Goal: Find specific fact: Find contact information

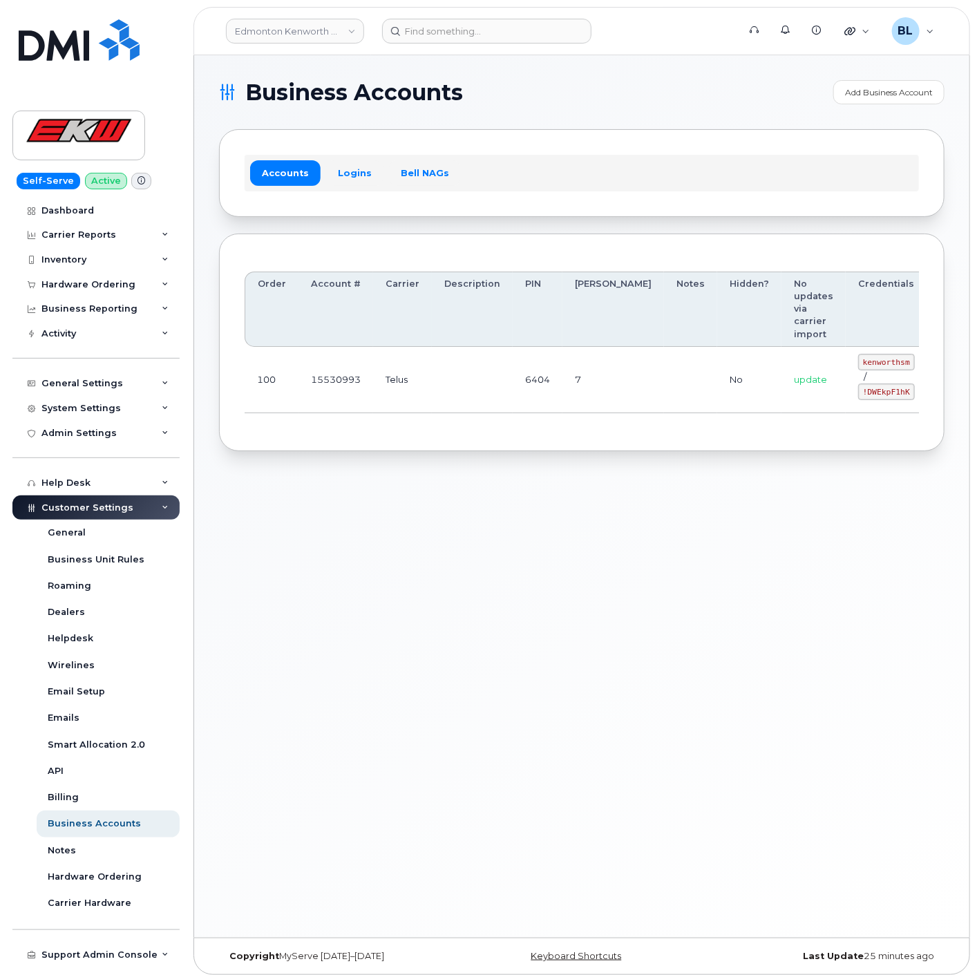
scroll to position [0, 11]
drag, startPoint x: 518, startPoint y: 363, endPoint x: 762, endPoint y: 390, distance: 245.5
drag, startPoint x: 775, startPoint y: 360, endPoint x: 826, endPoint y: 366, distance: 52.2
click at [847, 366] on code "kenworthsm" at bounding box center [875, 362] width 57 height 17
copy code "kenworthsm"
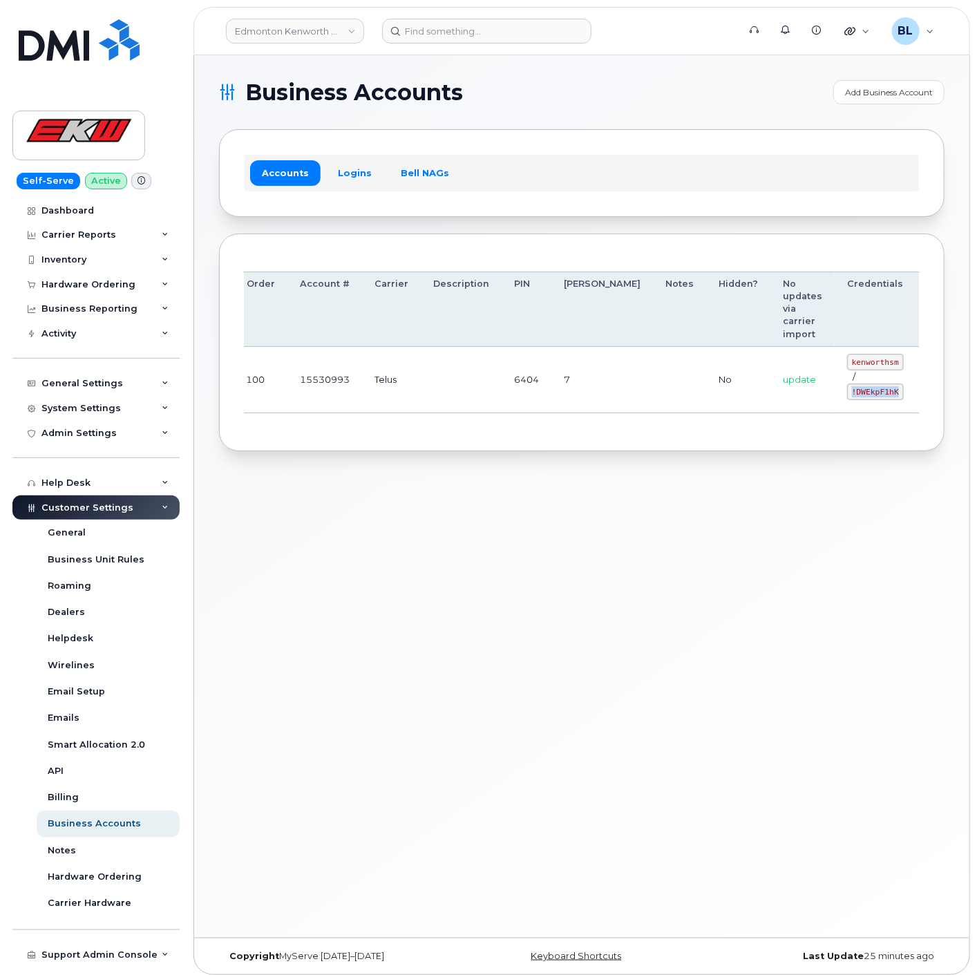
drag, startPoint x: 777, startPoint y: 394, endPoint x: 826, endPoint y: 396, distance: 49.8
click at [847, 396] on code "!DWEkpF1hK" at bounding box center [875, 392] width 57 height 17
copy code "!DWEkpF1hK"
click at [297, 494] on div "Business Accounts Add Business Account Accounts Logins Bell NAGs Order Account …" at bounding box center [581, 496] width 775 height 882
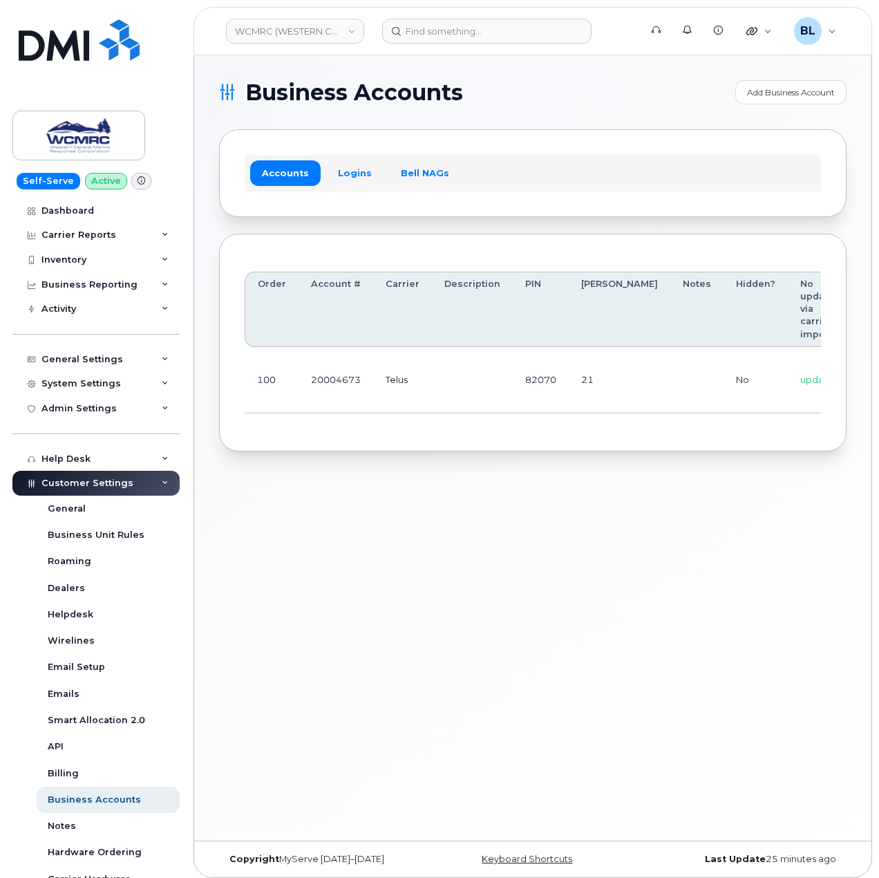
scroll to position [0, 124]
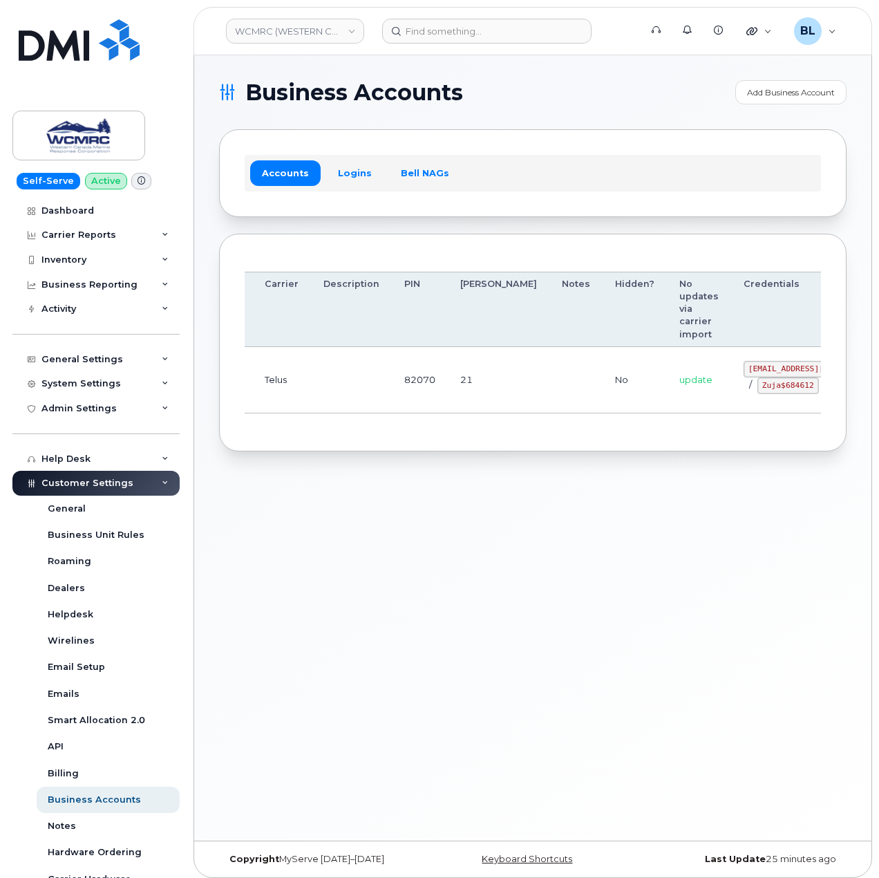
drag, startPoint x: 714, startPoint y: 390, endPoint x: 951, endPoint y: 387, distance: 237.0
drag, startPoint x: 674, startPoint y: 362, endPoint x: 726, endPoint y: 363, distance: 51.1
click at [741, 363] on code "ap@wcmrc.com" at bounding box center [812, 369] width 142 height 17
copy code "ap@wcmrc.com"
drag, startPoint x: 651, startPoint y: 412, endPoint x: 656, endPoint y: 401, distance: 11.4
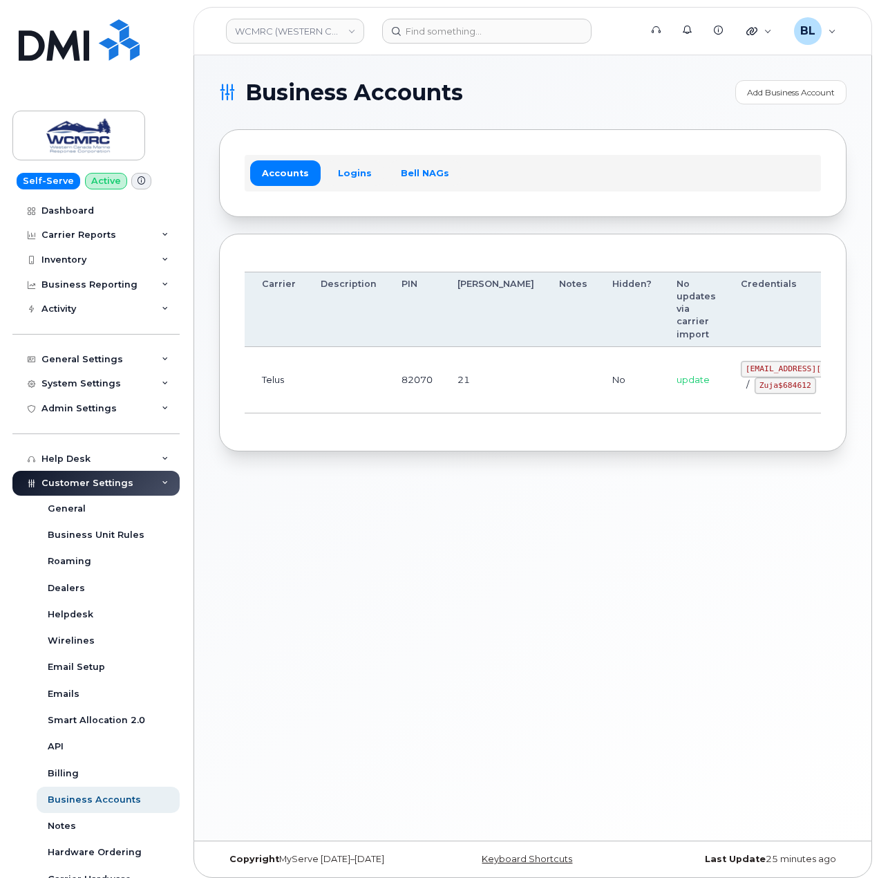
click at [664, 412] on td "update" at bounding box center [696, 380] width 64 height 66
drag, startPoint x: 662, startPoint y: 390, endPoint x: 721, endPoint y: 395, distance: 59.6
click at [728, 395] on td "ap@wcmrc.com / Zuja$684612" at bounding box center [811, 380] width 167 height 66
copy code "Zuja$684612"
click at [330, 460] on div "Business Accounts Add Business Account Accounts Logins Bell NAGs Order Account …" at bounding box center [532, 447] width 677 height 785
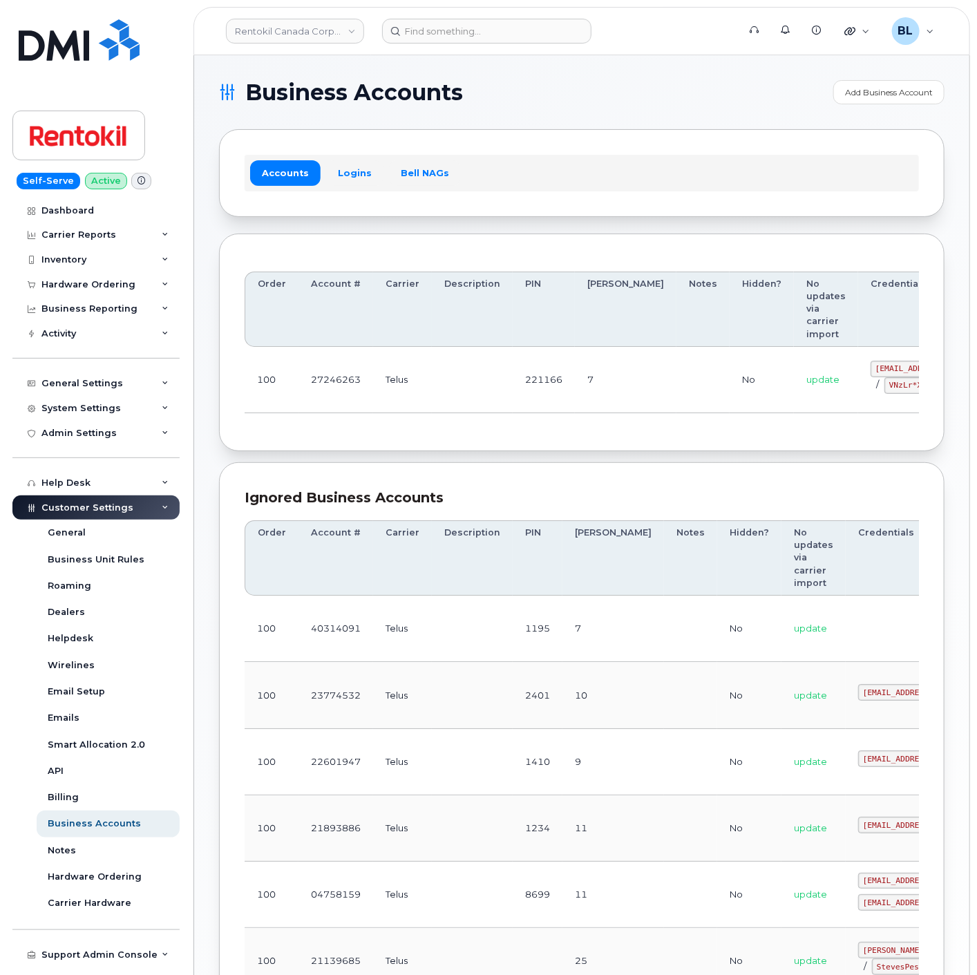
click at [362, 410] on td "27246263" at bounding box center [336, 380] width 75 height 66
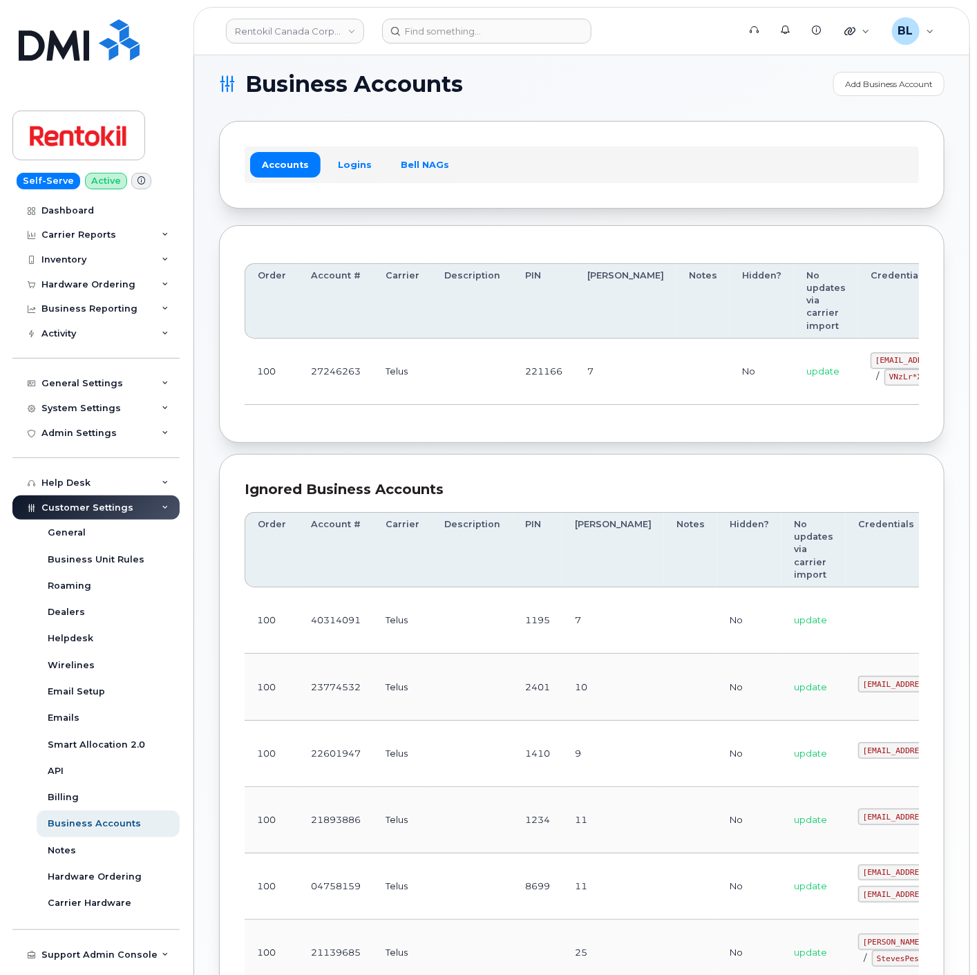
drag, startPoint x: 287, startPoint y: 378, endPoint x: 979, endPoint y: 431, distance: 693.0
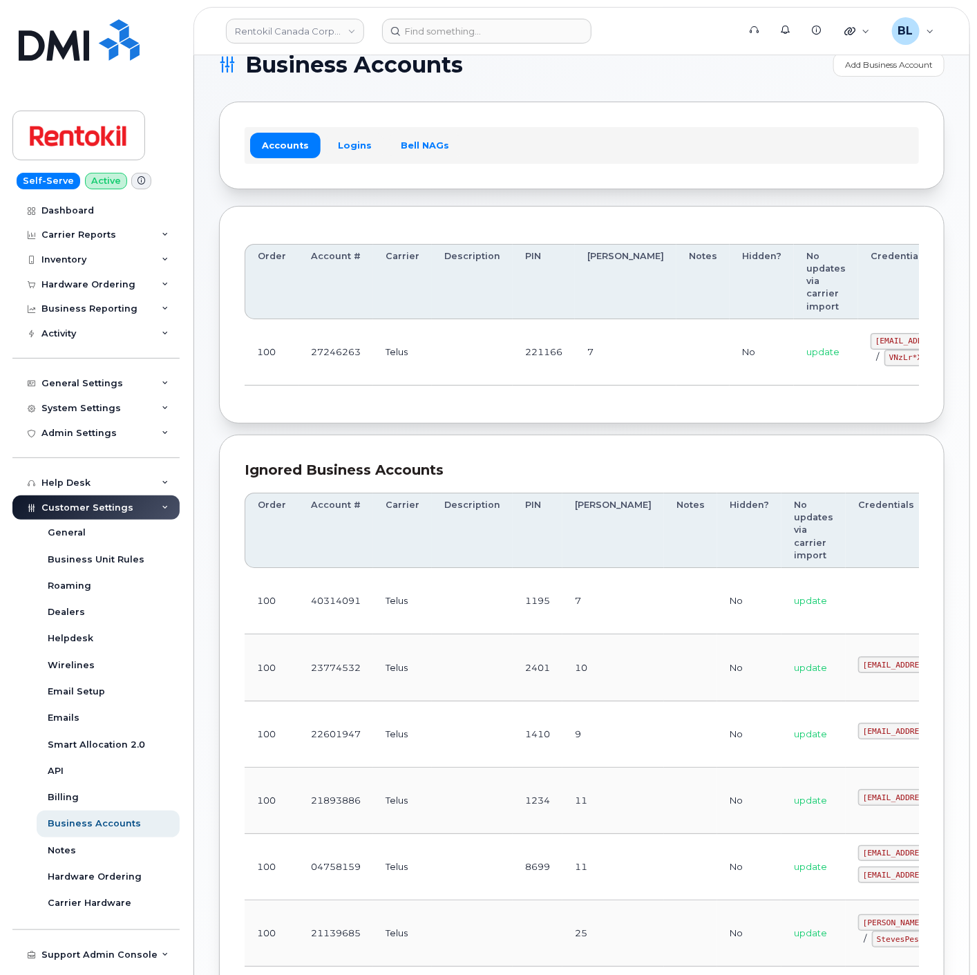
click at [279, 395] on div "Order Account # Carrier Description PIN Bill Day Notes Hidden? No updates via c…" at bounding box center [582, 314] width 674 height 167
drag, startPoint x: 651, startPoint y: 350, endPoint x: 887, endPoint y: 343, distance: 235.8
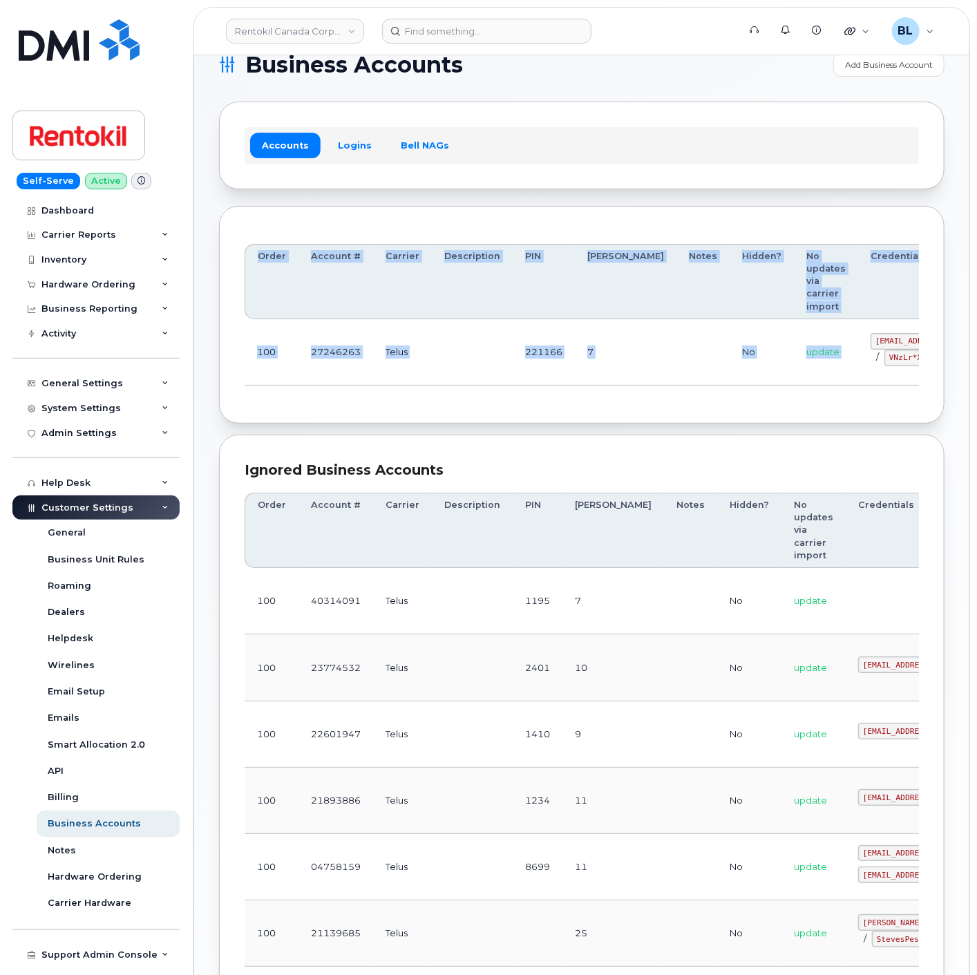
scroll to position [0, 88]
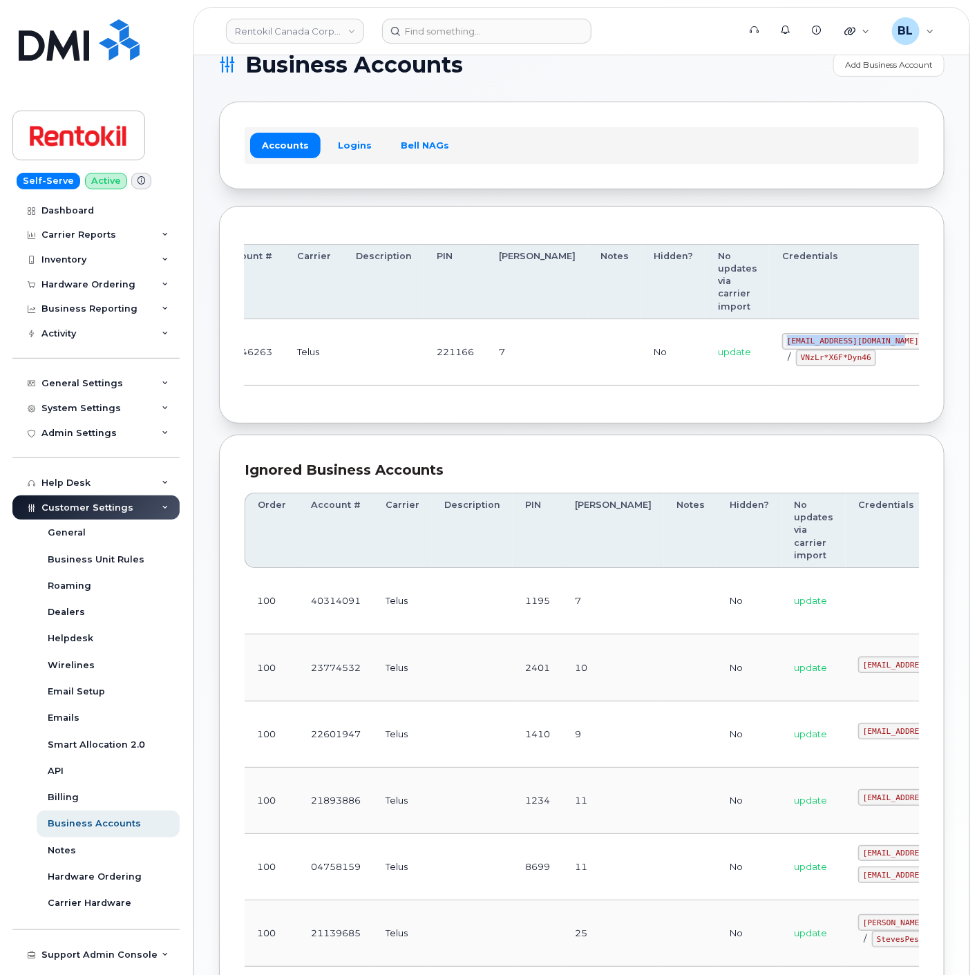
drag, startPoint x: 800, startPoint y: 343, endPoint x: 823, endPoint y: 340, distance: 23.1
click at [823, 340] on code "malorie.bell@rentokil.com" at bounding box center [853, 341] width 142 height 17
copy code "malorie.bell@rentokil.com"
drag, startPoint x: 386, startPoint y: 390, endPoint x: 528, endPoint y: 361, distance: 145.3
click at [387, 388] on div "Order Account # Carrier Description PIN Bill Day Notes Hidden? No updates via c…" at bounding box center [582, 314] width 674 height 167
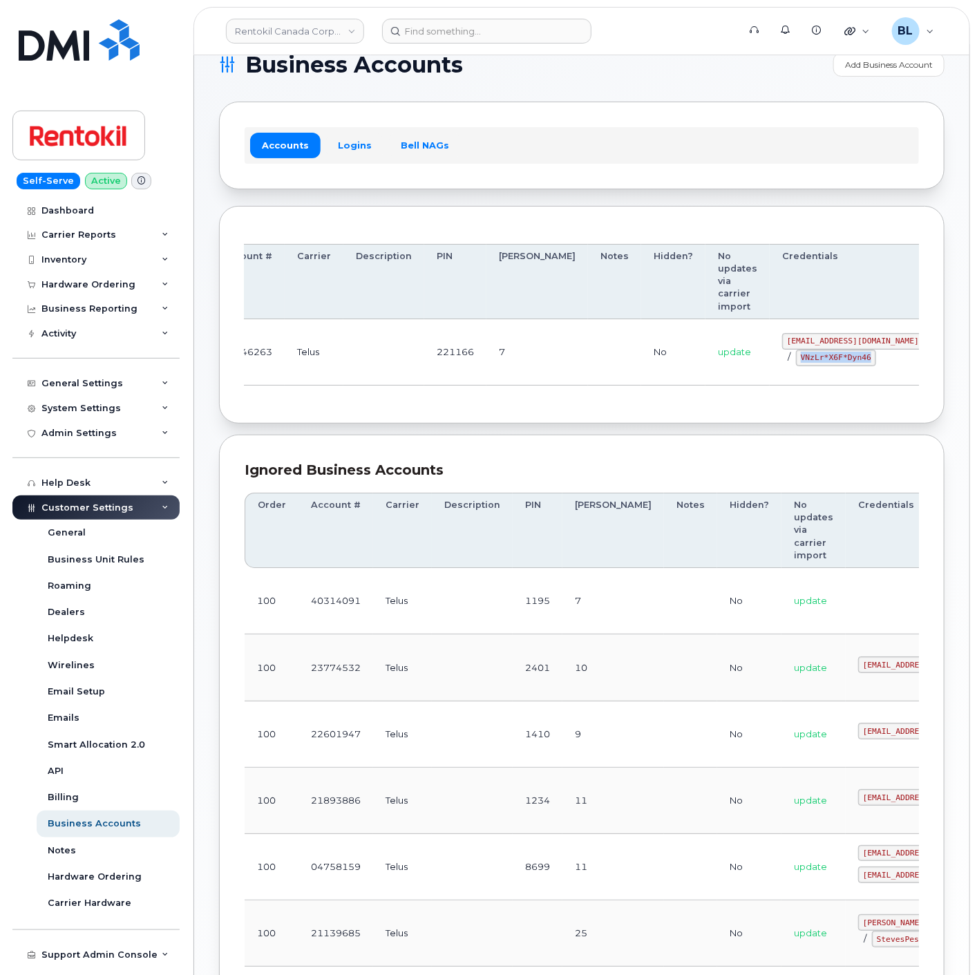
drag, startPoint x: 726, startPoint y: 355, endPoint x: 796, endPoint y: 360, distance: 70.0
click at [796, 360] on code "VNzLr*X6F*Dyn46" at bounding box center [836, 358] width 80 height 17
copy code "VNzLr*X6F*Dyn46"
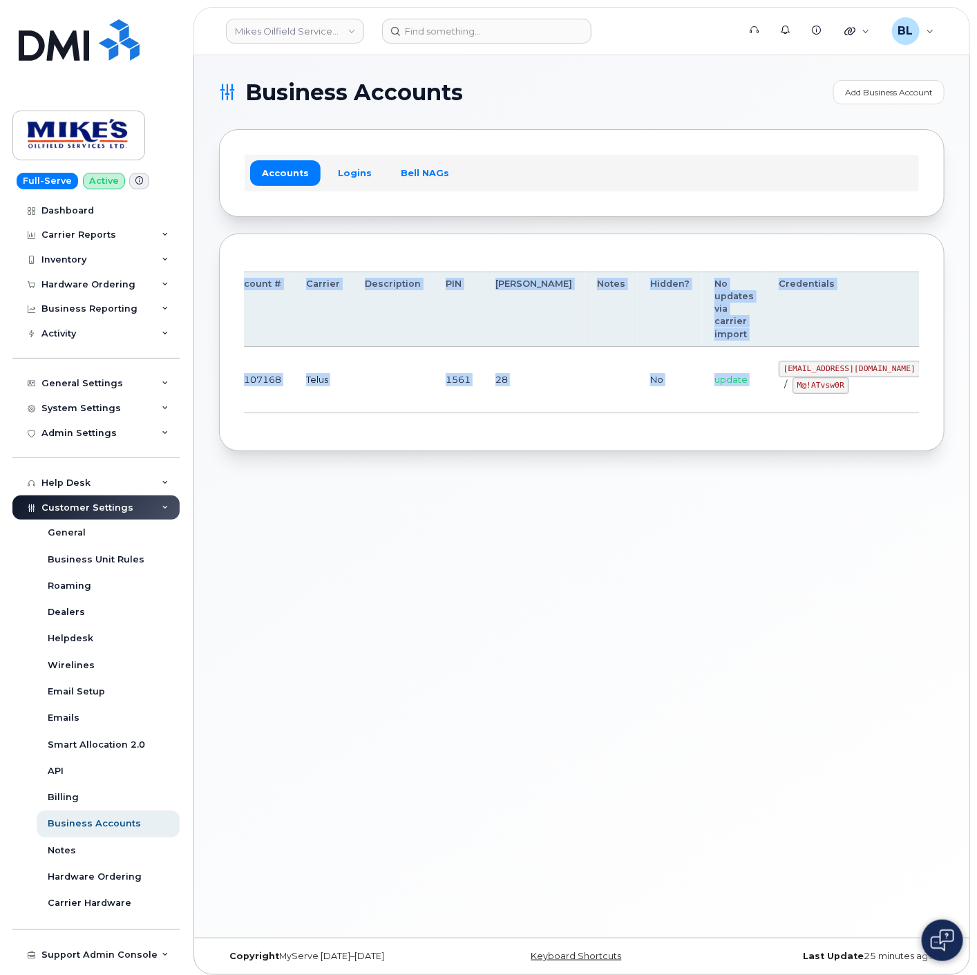
scroll to position [0, 80]
drag, startPoint x: 789, startPoint y: 371, endPoint x: 909, endPoint y: 374, distance: 119.6
click at [878, 374] on tr "100 00107168 Telus 1561 28 No update mikes.oilfield@outlook.com / M@!ATvsw0R Ed…" at bounding box center [588, 380] width 848 height 66
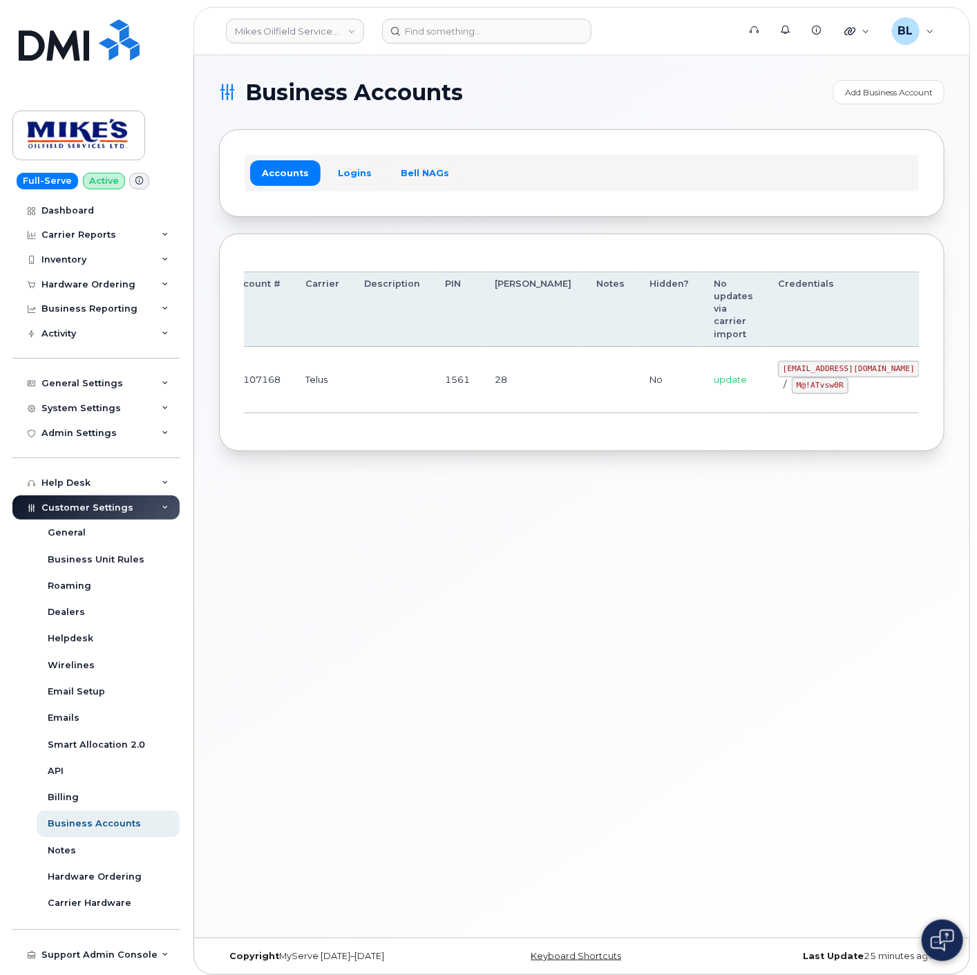
click at [701, 373] on td "update" at bounding box center [733, 380] width 64 height 66
drag, startPoint x: 709, startPoint y: 370, endPoint x: 821, endPoint y: 369, distance: 112.0
click at [821, 369] on code "mikes.oilfield@outlook.com" at bounding box center [849, 369] width 142 height 17
copy code "mikes.oilfield@outlook.com"
click at [267, 548] on div "Business Accounts Add Business Account Accounts Logins Bell NAGs Order Account …" at bounding box center [581, 496] width 775 height 882
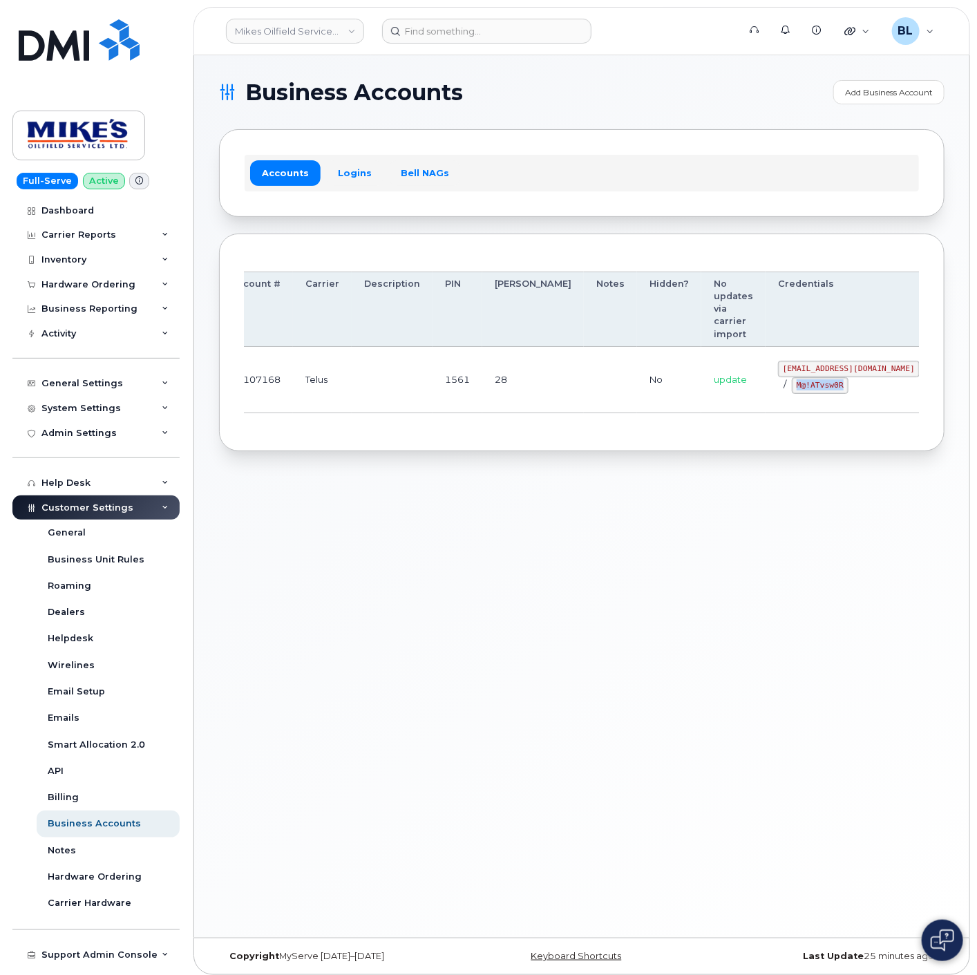
drag, startPoint x: 721, startPoint y: 389, endPoint x: 773, endPoint y: 390, distance: 51.8
click at [778, 390] on div "mikes.oilfield@outlook.com / M@!ATvsw0R" at bounding box center [849, 377] width 142 height 33
copy code "M@!ATvsw0R"
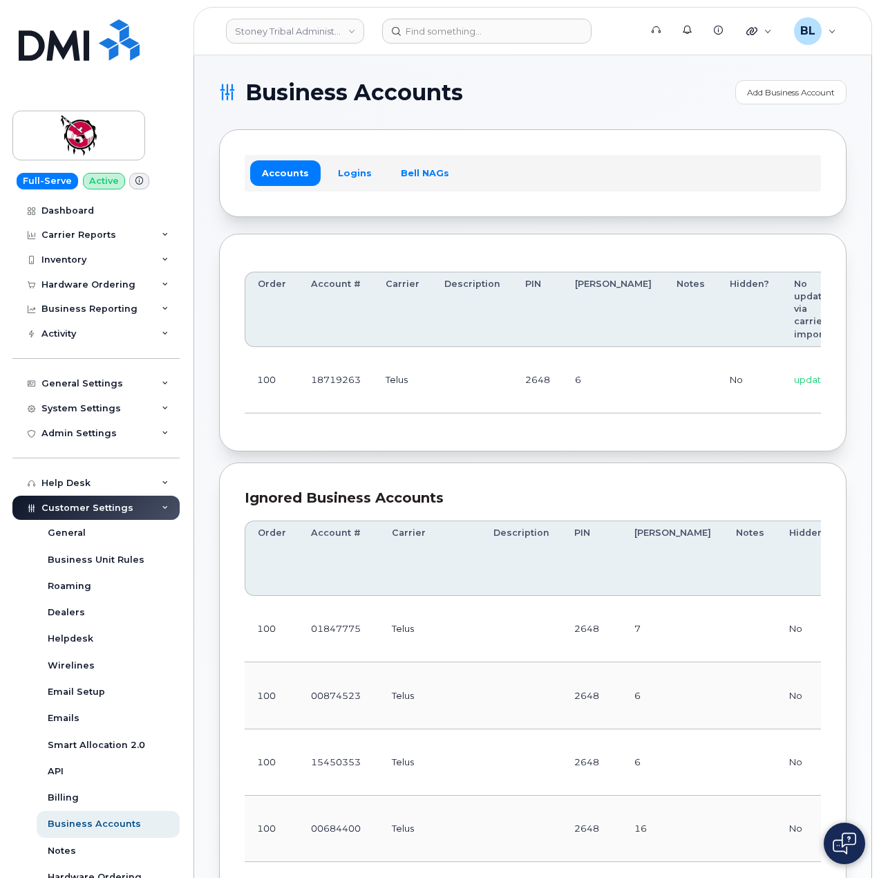
click at [417, 380] on td "Telus" at bounding box center [402, 380] width 59 height 66
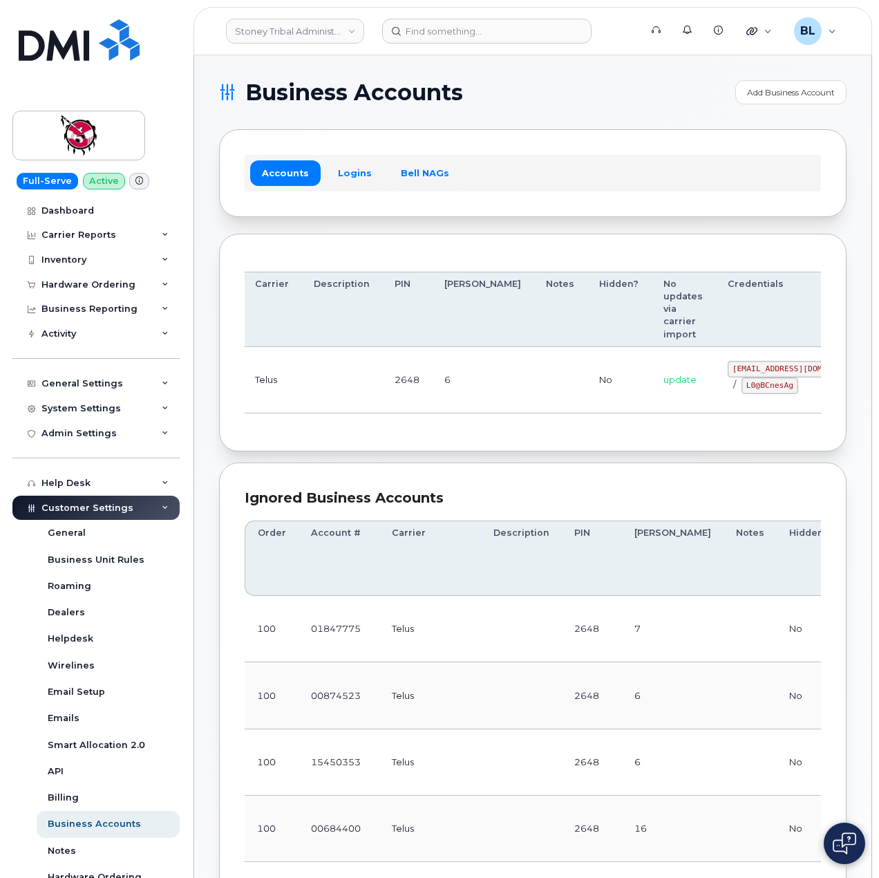
drag, startPoint x: 531, startPoint y: 378, endPoint x: 695, endPoint y: 380, distance: 163.8
drag, startPoint x: 509, startPoint y: 378, endPoint x: 500, endPoint y: 373, distance: 10.8
click at [533, 378] on td at bounding box center [559, 380] width 53 height 66
drag, startPoint x: 651, startPoint y: 362, endPoint x: 771, endPoint y: 371, distance: 120.6
drag, startPoint x: 654, startPoint y: 362, endPoint x: 726, endPoint y: 368, distance: 71.4
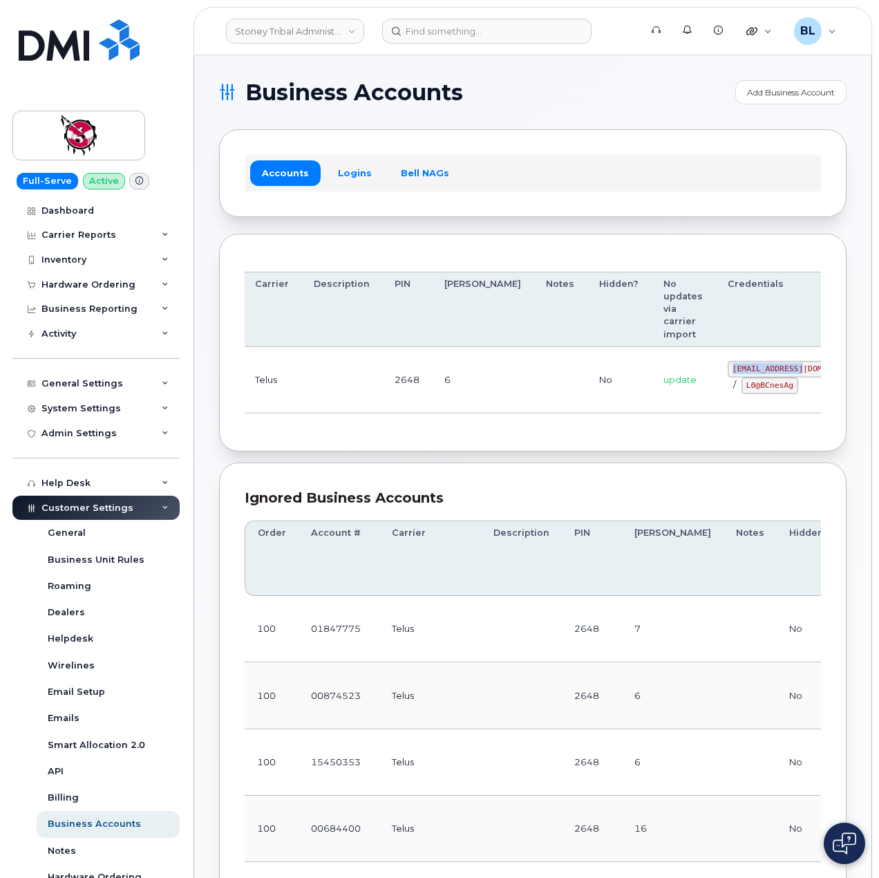
click at [726, 368] on td "18719263@sm.com / L0@BCnesAg" at bounding box center [798, 380] width 167 height 66
copy code "18719263@sm.com"
drag, startPoint x: 374, startPoint y: 407, endPoint x: 460, endPoint y: 407, distance: 86.4
click at [374, 407] on td at bounding box center [341, 380] width 81 height 66
drag, startPoint x: 673, startPoint y: 381, endPoint x: 726, endPoint y: 394, distance: 54.0
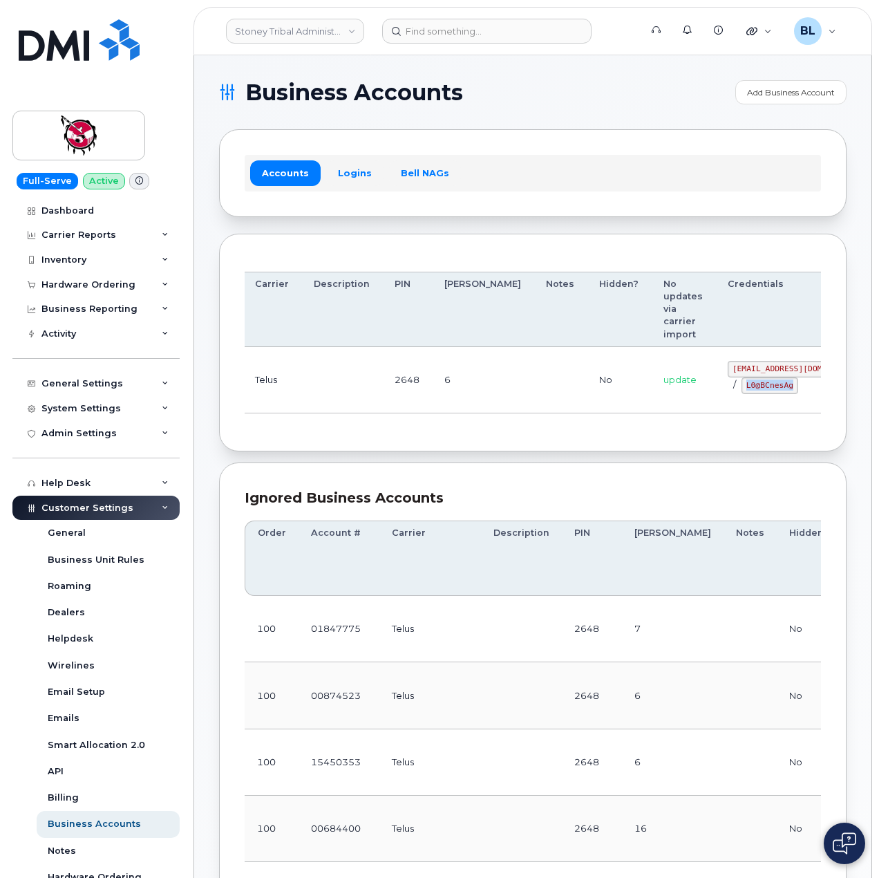
click at [726, 394] on td "18719263@sm.com / L0@BCnesAg" at bounding box center [798, 380] width 167 height 66
copy code "L0@BCnesAg"
drag, startPoint x: 489, startPoint y: 439, endPoint x: 478, endPoint y: 408, distance: 32.4
click at [491, 442] on div "Order Account # Carrier Description PIN Bill Day Notes Hidden? No updates via c…" at bounding box center [532, 343] width 627 height 218
click at [587, 373] on td "No" at bounding box center [619, 380] width 64 height 66
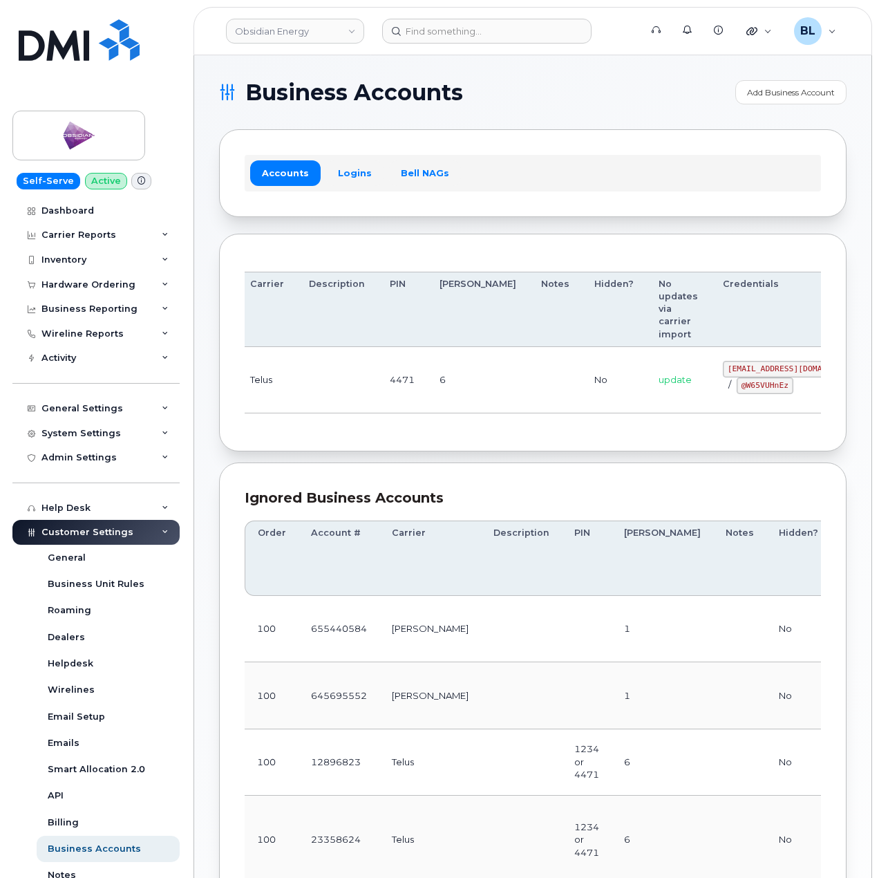
drag, startPoint x: 528, startPoint y: 370, endPoint x: 994, endPoint y: 373, distance: 465.8
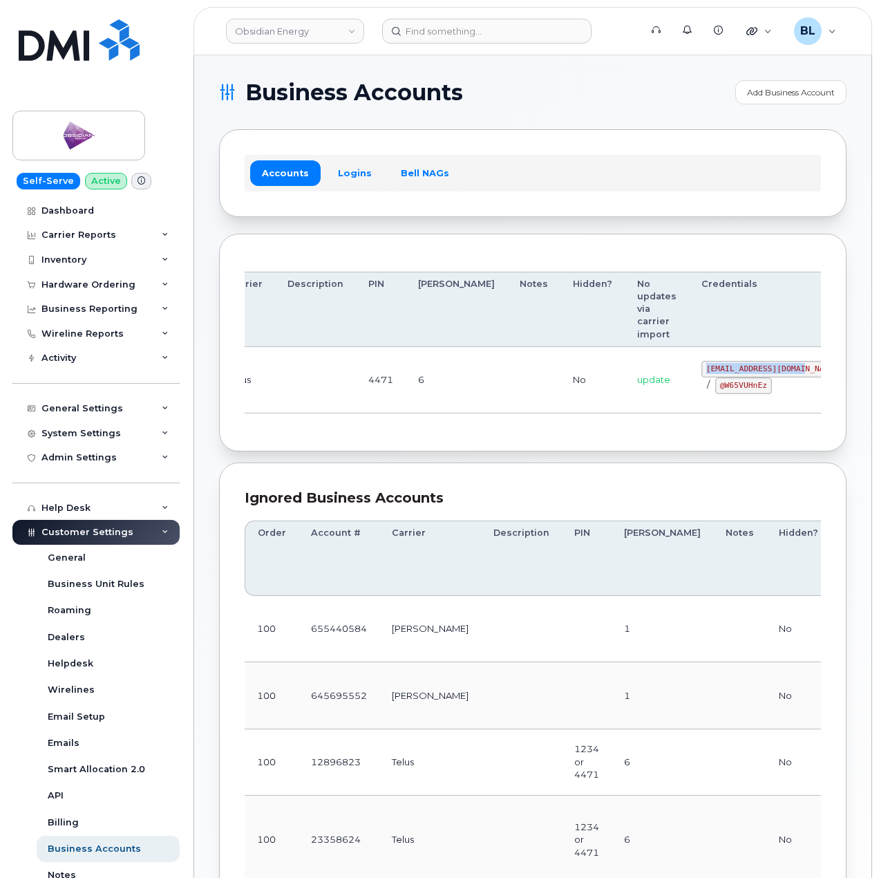
drag, startPoint x: 636, startPoint y: 366, endPoint x: 726, endPoint y: 366, distance: 89.8
click at [726, 366] on code "[EMAIL_ADDRESS][DOMAIN_NAME]" at bounding box center [772, 369] width 142 height 17
copy code "[EMAIL_ADDRESS][DOMAIN_NAME]"
drag, startPoint x: 648, startPoint y: 384, endPoint x: 692, endPoint y: 390, distance: 44.6
click at [715, 390] on code "@W65VUHnEz" at bounding box center [743, 385] width 57 height 17
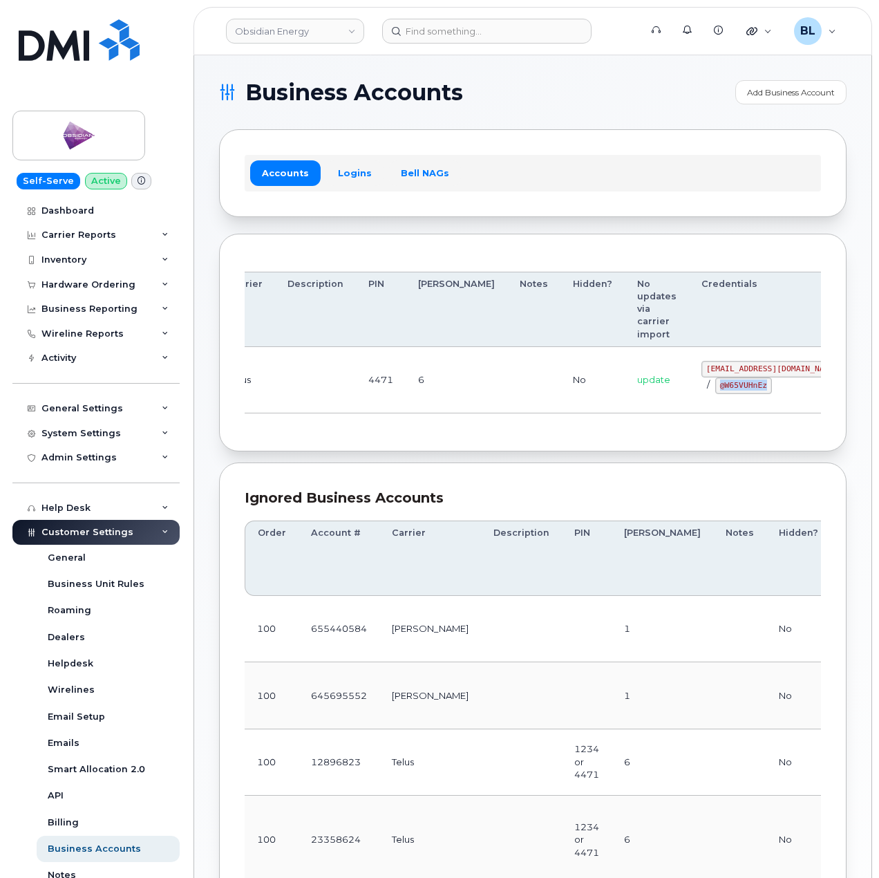
copy code "@W65VUHnEz"
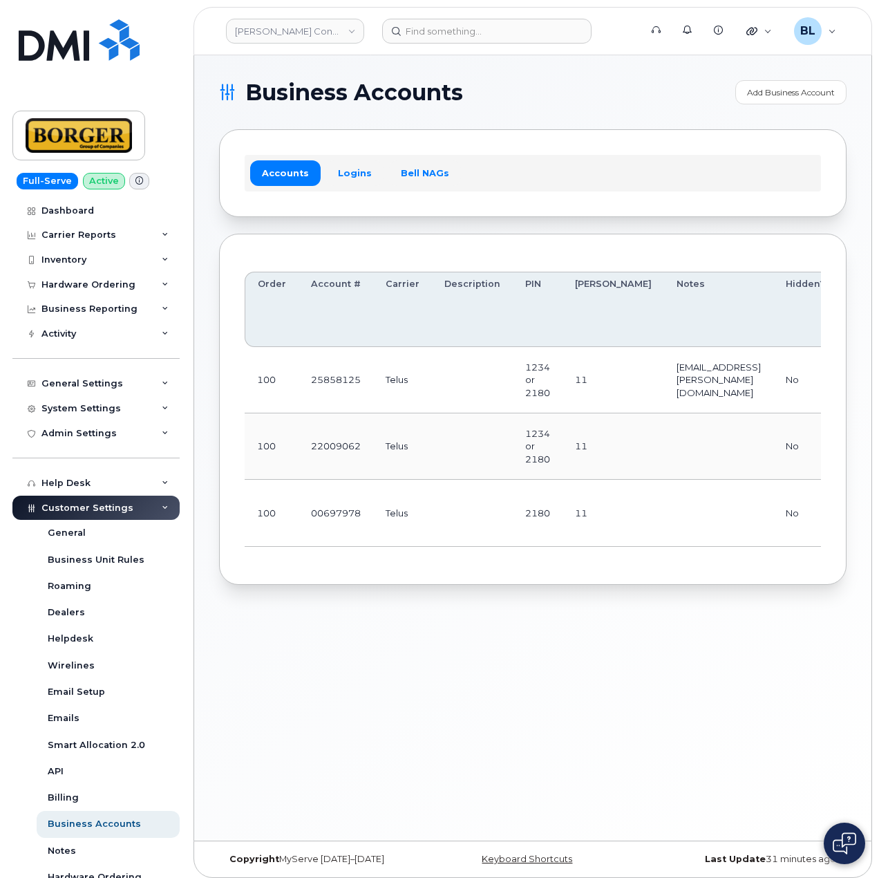
drag, startPoint x: 371, startPoint y: 622, endPoint x: 408, endPoint y: 573, distance: 61.2
click at [371, 622] on div "Business Accounts Add Business Account Accounts Logins Bell NAGs Order Account …" at bounding box center [532, 447] width 677 height 785
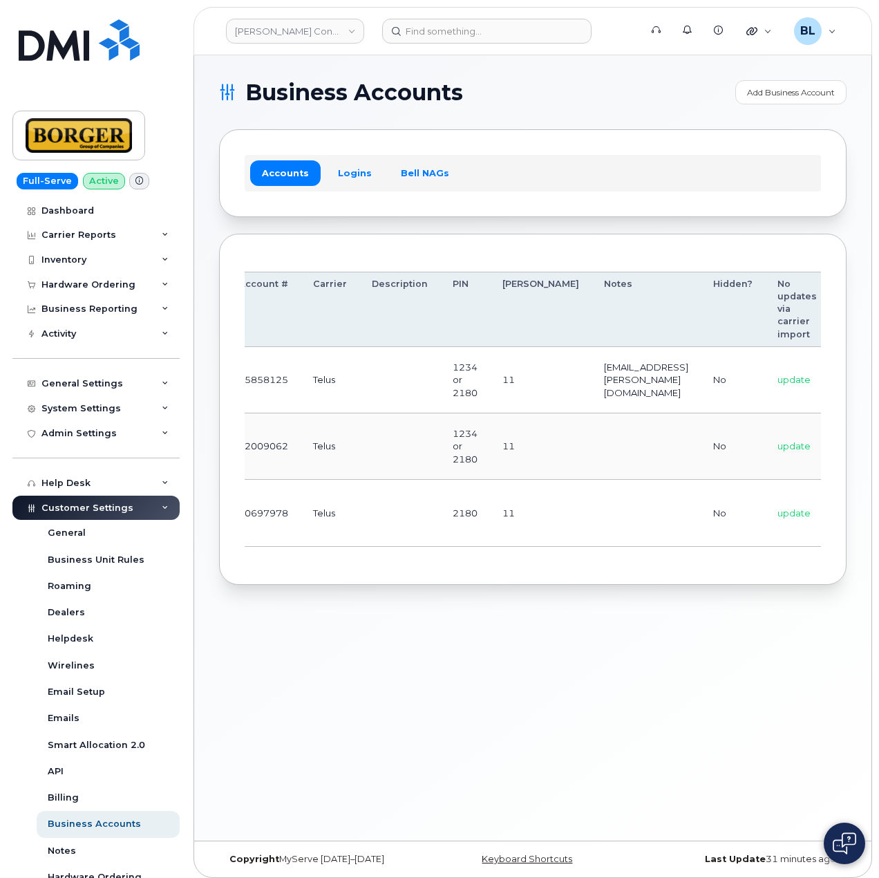
scroll to position [0, 254]
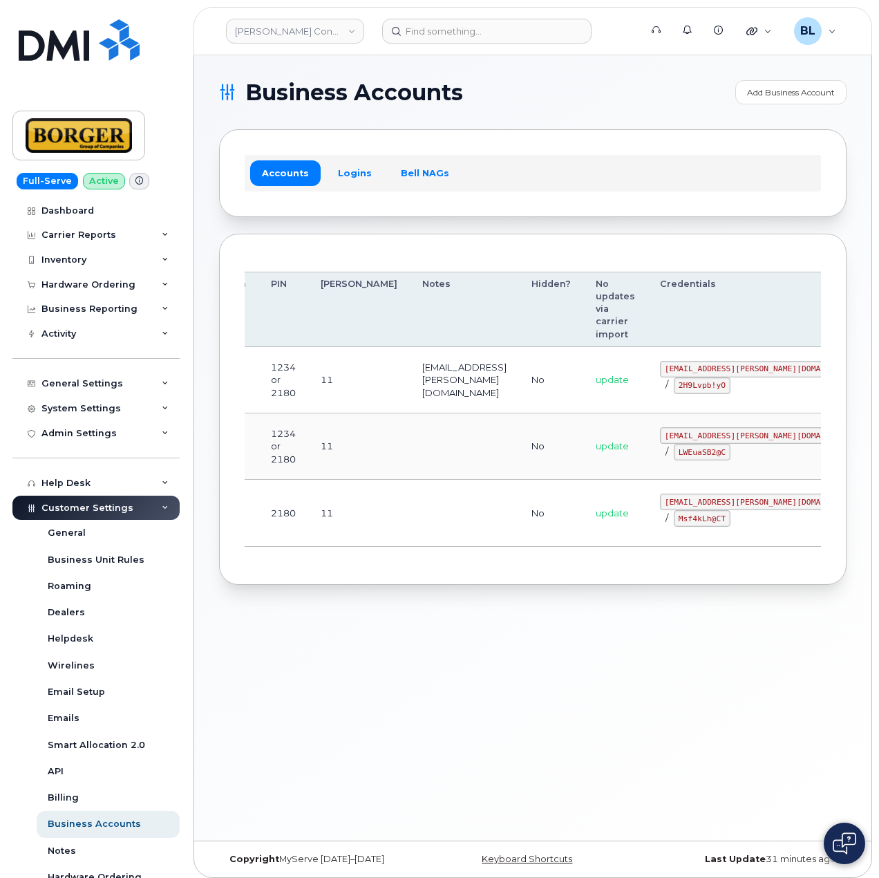
drag, startPoint x: 557, startPoint y: 440, endPoint x: 605, endPoint y: 440, distance: 48.4
drag, startPoint x: 610, startPoint y: 433, endPoint x: 728, endPoint y: 437, distance: 117.5
click at [728, 437] on code "earthworksborger@borger.ca" at bounding box center [761, 435] width 203 height 17
copy code "earthworksborger@borger.ca"
drag, startPoint x: 417, startPoint y: 482, endPoint x: 563, endPoint y: 472, distance: 146.2
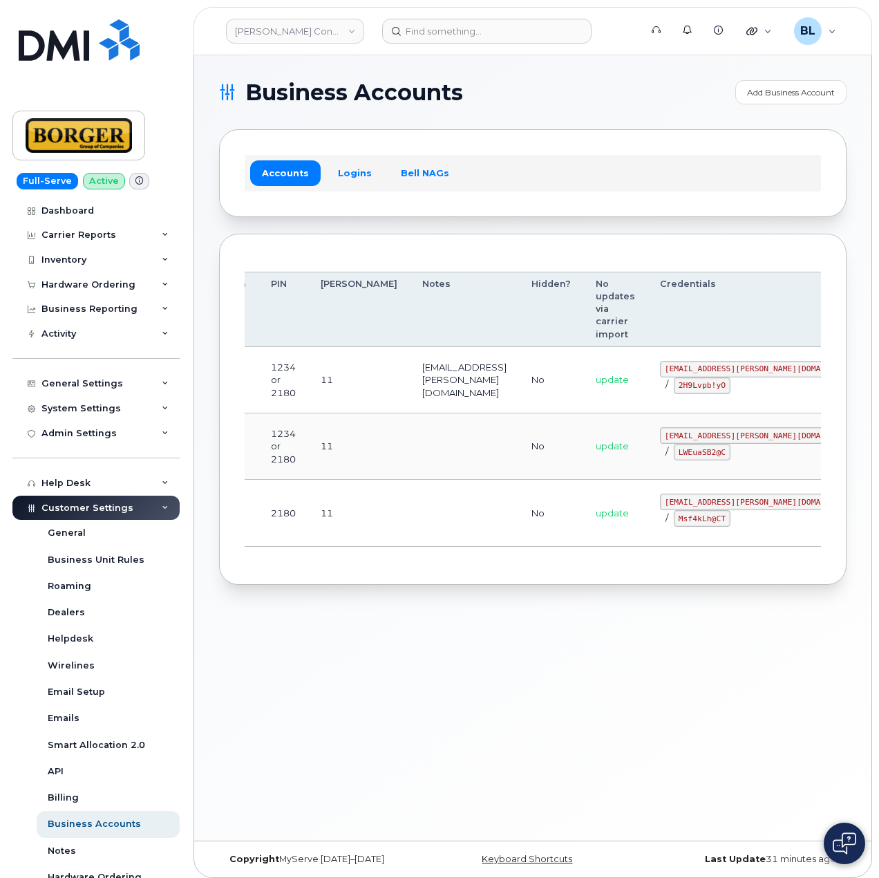
click at [417, 482] on td at bounding box center [464, 513] width 109 height 66
drag, startPoint x: 623, startPoint y: 446, endPoint x: 673, endPoint y: 454, distance: 51.1
click at [674, 454] on code "LWEuaSB2@C" at bounding box center [702, 452] width 57 height 17
copy code "LWEuaSB2@C"
drag, startPoint x: 428, startPoint y: 538, endPoint x: 507, endPoint y: 519, distance: 81.0
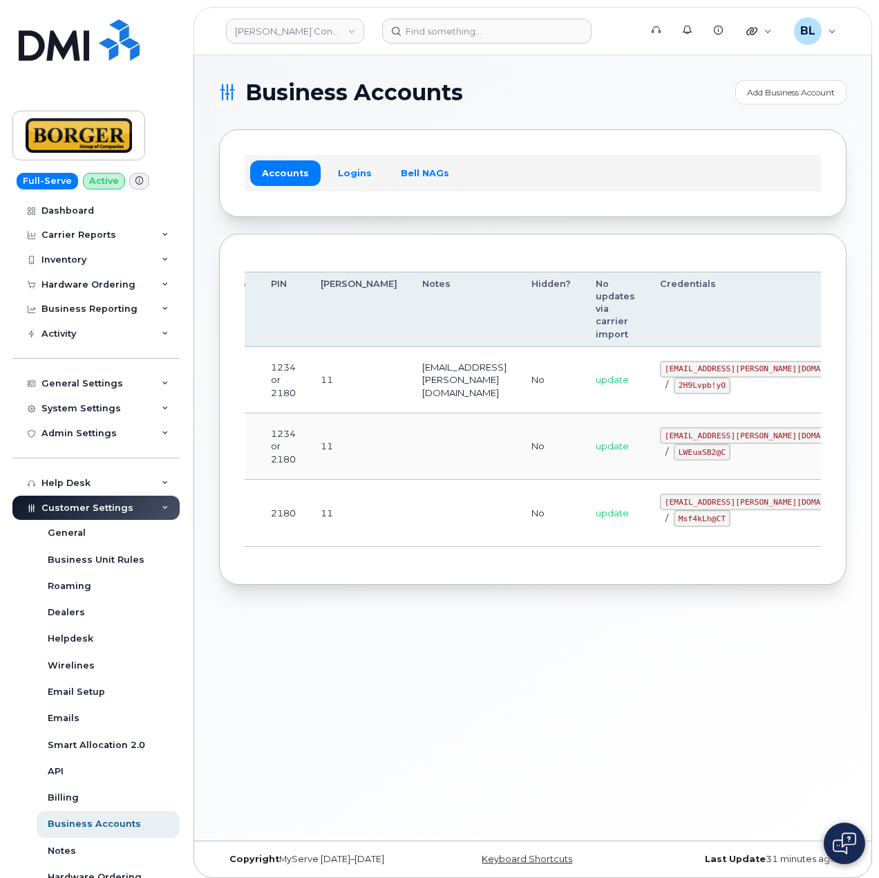
click at [433, 533] on td at bounding box center [464, 513] width 109 height 66
drag, startPoint x: 611, startPoint y: 502, endPoint x: 692, endPoint y: 504, distance: 81.6
click at [692, 504] on code "corprick@borger.ca" at bounding box center [761, 501] width 203 height 17
copy code "corprick@borger.ca"
drag, startPoint x: 607, startPoint y: 522, endPoint x: 661, endPoint y: 520, distance: 53.2
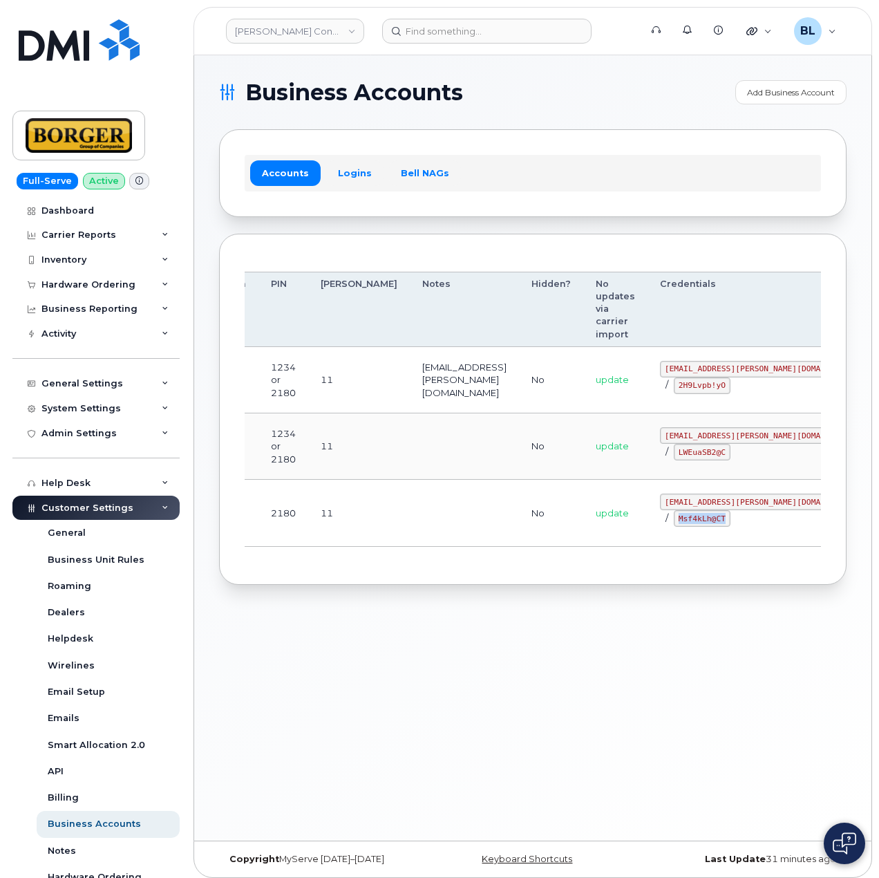
click at [661, 520] on td "corprick@borger.ca / Msf4kLh@CT" at bounding box center [762, 513] width 228 height 66
copy code "Msf4kLh@CT"
click at [426, 406] on td "ricksalmcal@borger.ca" at bounding box center [464, 380] width 109 height 66
drag, startPoint x: 613, startPoint y: 364, endPoint x: 706, endPoint y: 373, distance: 93.0
click at [706, 373] on code "ricksalmcal@borger.ca" at bounding box center [761, 369] width 203 height 17
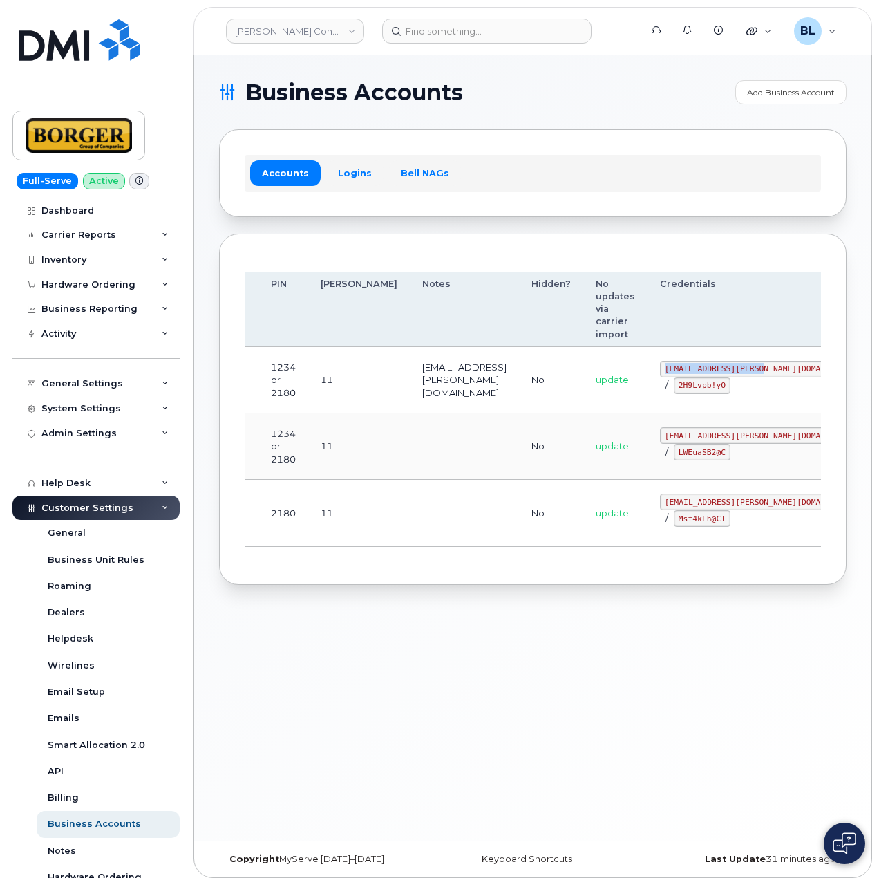
copy code "ricksalmcal@borger.ca"
drag, startPoint x: 370, startPoint y: 419, endPoint x: 480, endPoint y: 404, distance: 111.5
click at [410, 415] on td at bounding box center [464, 446] width 109 height 66
drag, startPoint x: 607, startPoint y: 385, endPoint x: 656, endPoint y: 388, distance: 49.2
click at [656, 388] on td "ricksalmcal@borger.ca / 2H9Lvpb!yO" at bounding box center [762, 380] width 228 height 66
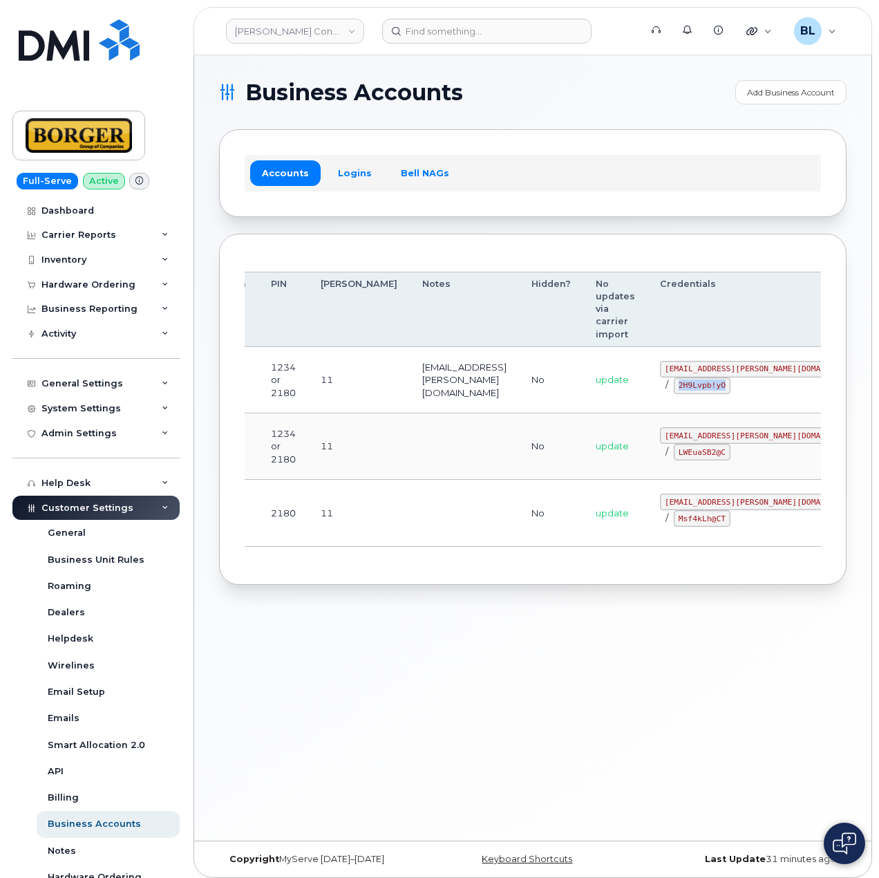
copy code "2H9Lvpb!yO"
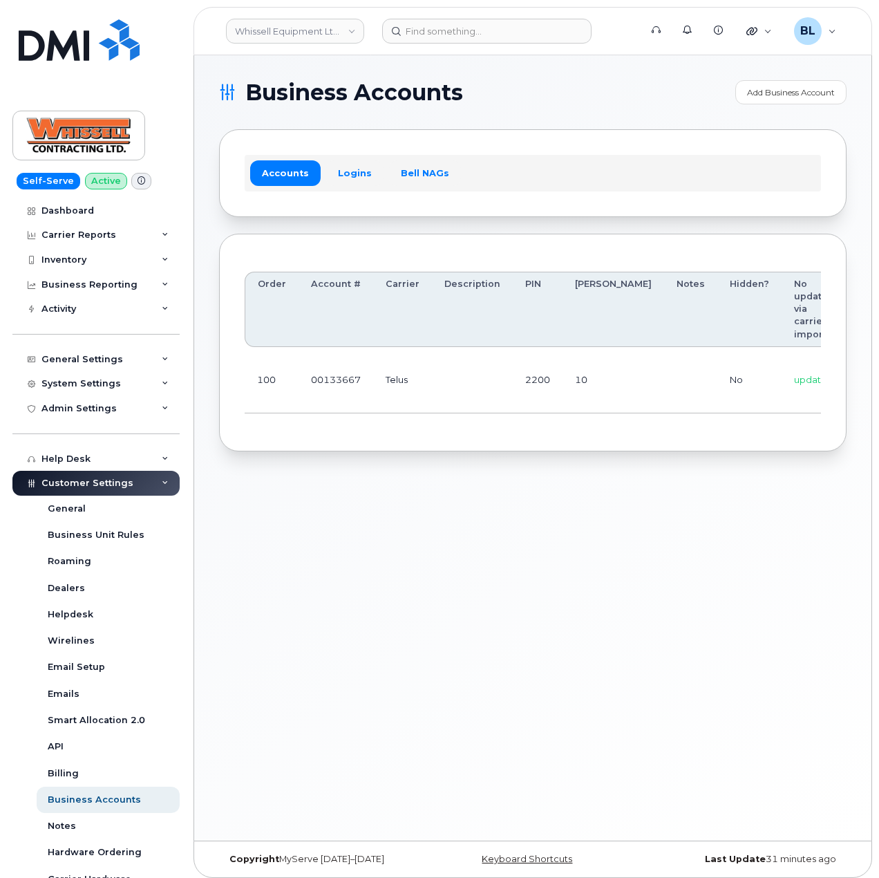
scroll to position [0, 148]
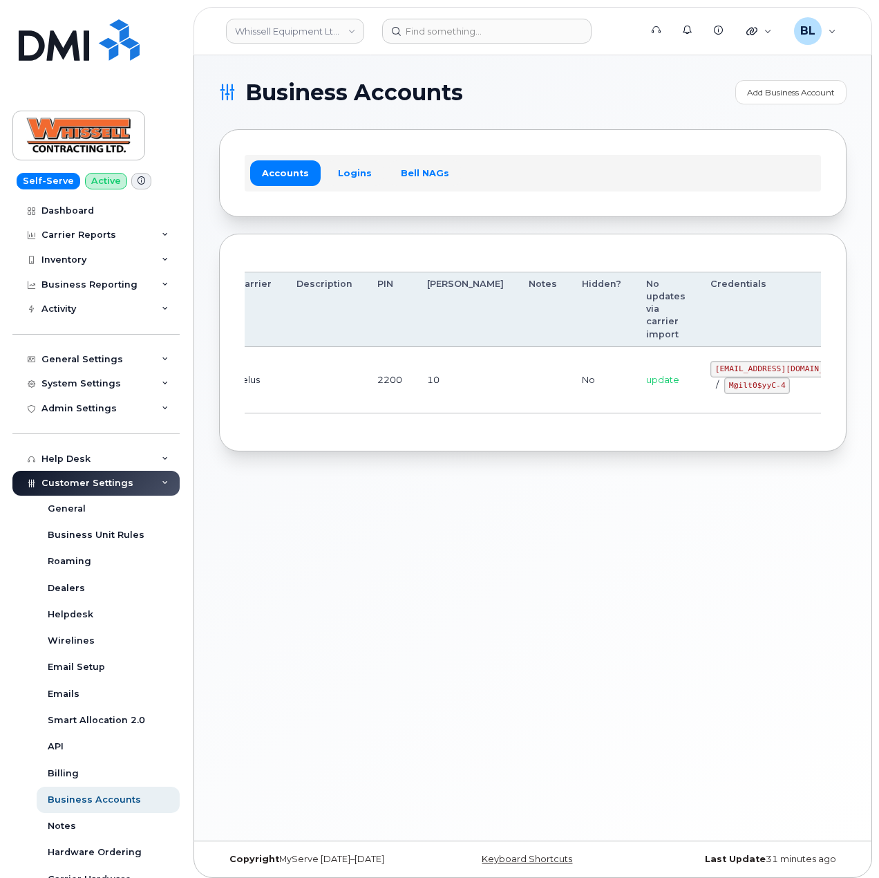
drag, startPoint x: 452, startPoint y: 375, endPoint x: 742, endPoint y: 393, distance: 290.8
drag, startPoint x: 644, startPoint y: 369, endPoint x: 728, endPoint y: 367, distance: 83.6
click at [728, 367] on code "[EMAIL_ADDRESS][DOMAIN_NAME]" at bounding box center [781, 369] width 142 height 17
copy code "[EMAIL_ADDRESS][DOMAIN_NAME]"
drag, startPoint x: 656, startPoint y: 388, endPoint x: 711, endPoint y: 394, distance: 55.6
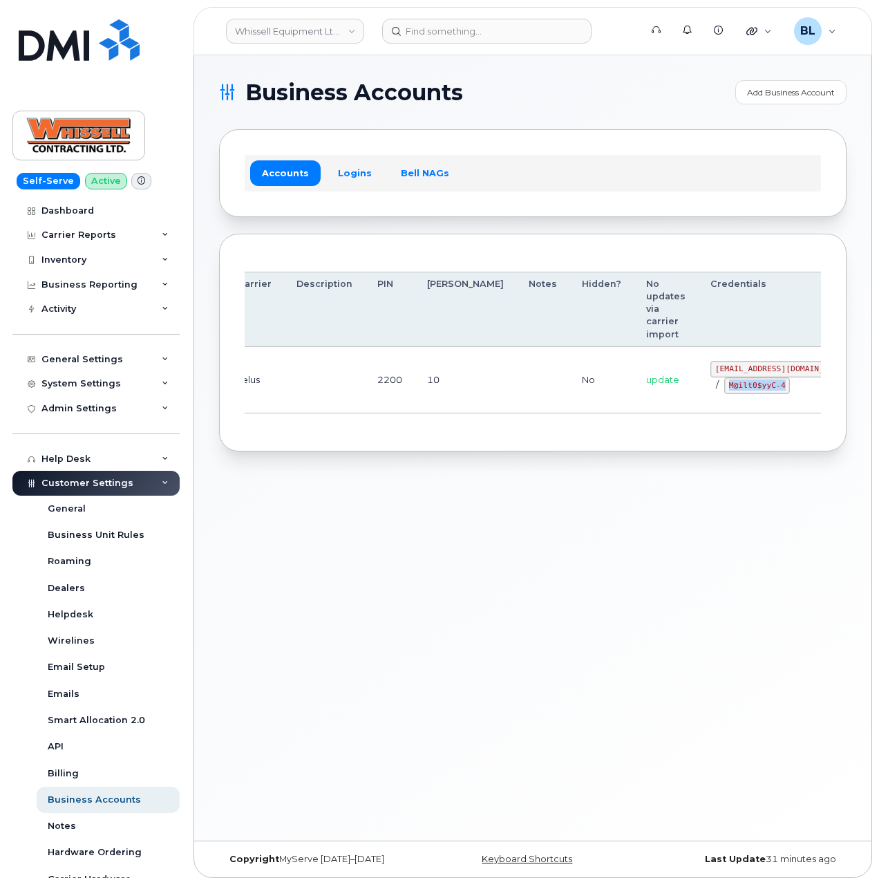
click at [711, 394] on td "[EMAIL_ADDRESS][DOMAIN_NAME] / M@ilt0$yyC-4" at bounding box center [781, 380] width 167 height 66
copy code "M@ilt0$yyC-4"
click at [417, 538] on div "Business Accounts Add Business Account Accounts Logins Bell NAGs Order Account …" at bounding box center [532, 447] width 677 height 785
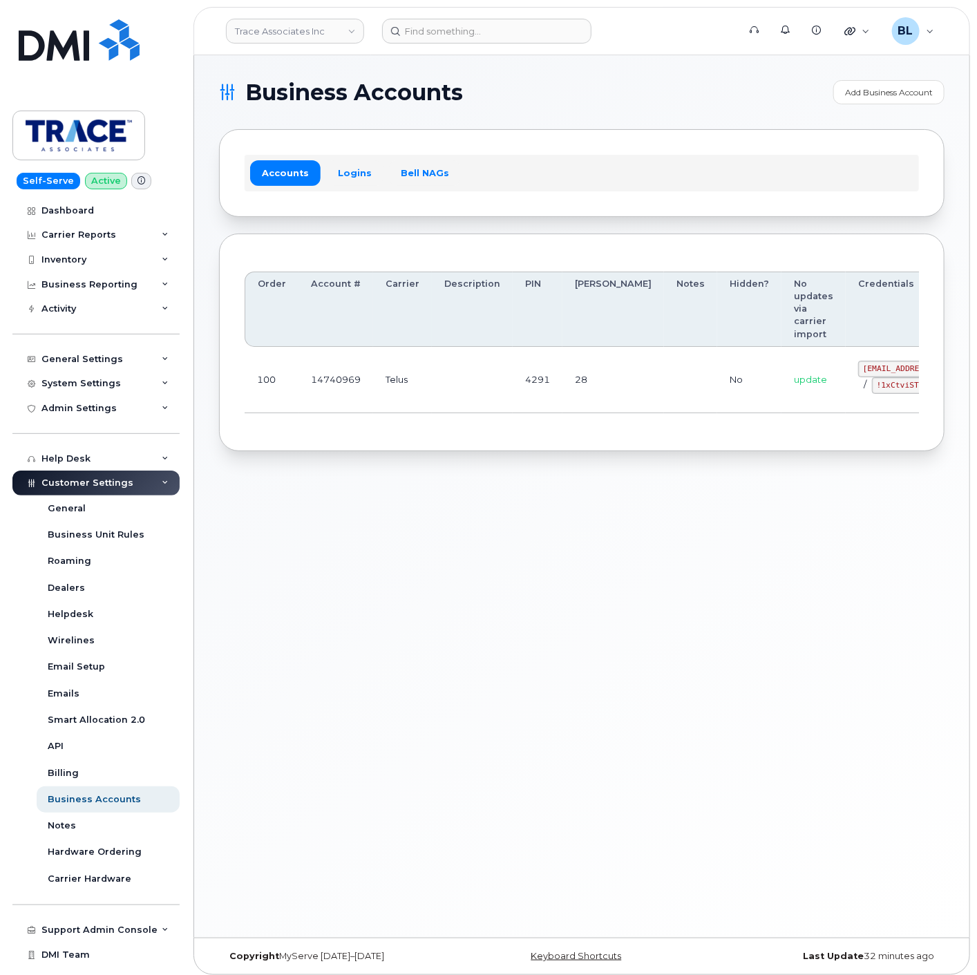
drag, startPoint x: 395, startPoint y: 389, endPoint x: 692, endPoint y: 393, distance: 297.2
drag, startPoint x: 836, startPoint y: 363, endPoint x: 862, endPoint y: 365, distance: 26.3
click at [862, 365] on td "trace@myserve.co / !1xCtviST5" at bounding box center [929, 380] width 167 height 66
copy code "trace@myserve.co"
drag, startPoint x: 826, startPoint y: 389, endPoint x: 853, endPoint y: 392, distance: 27.8
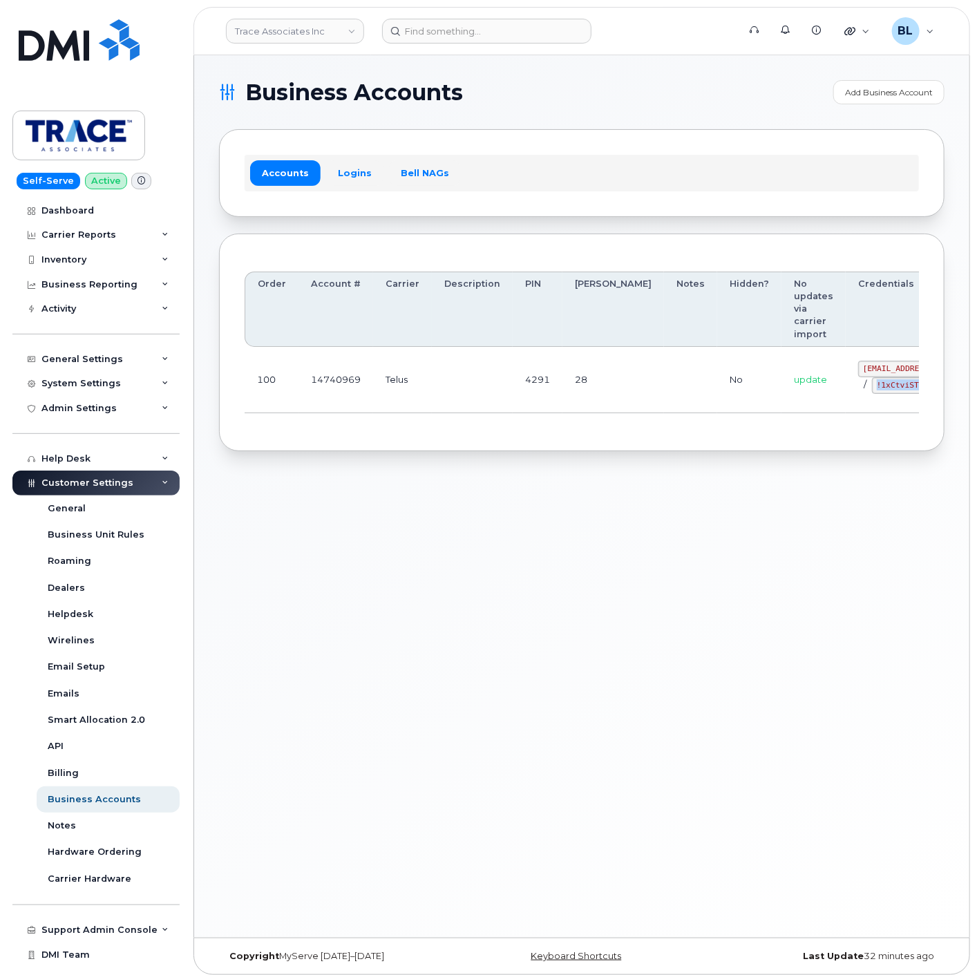
click at [858, 392] on div "trace@myserve.co / !1xCtviST5" at bounding box center [929, 377] width 142 height 33
copy code "!1xCtviST5"
drag, startPoint x: 370, startPoint y: 305, endPoint x: 376, endPoint y: 299, distance: 8.8
click at [370, 305] on th "Account #" at bounding box center [336, 309] width 75 height 75
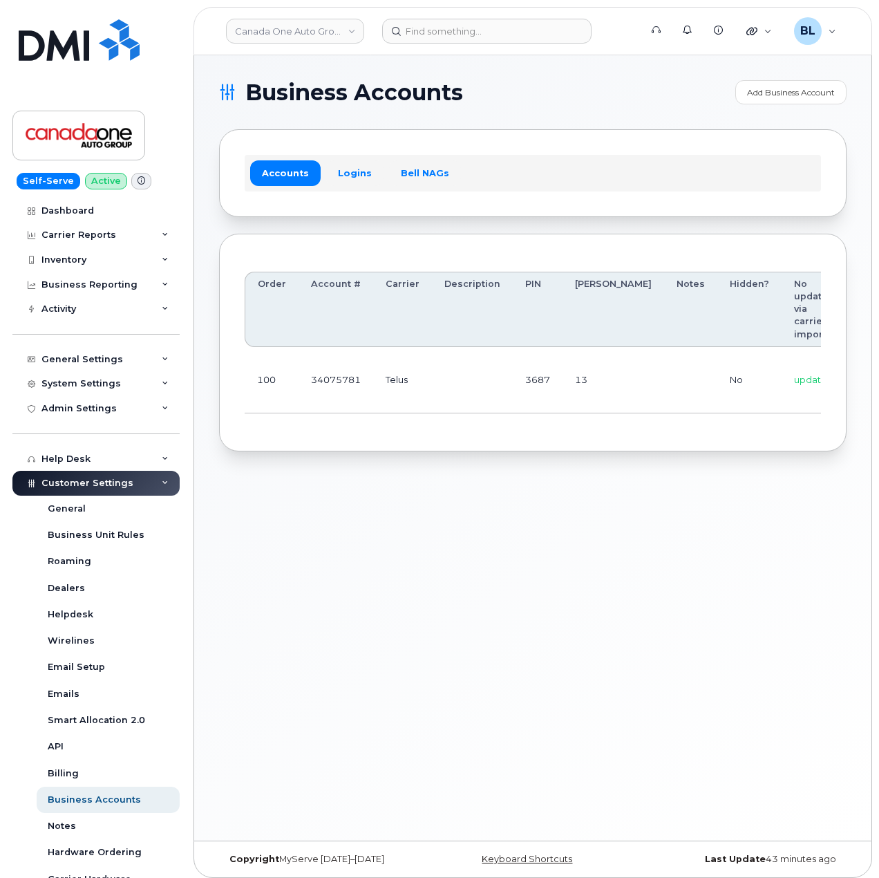
click at [362, 419] on div "Order Account # Carrier Description PIN [PERSON_NAME] Notes Hidden? No updates …" at bounding box center [533, 342] width 576 height 167
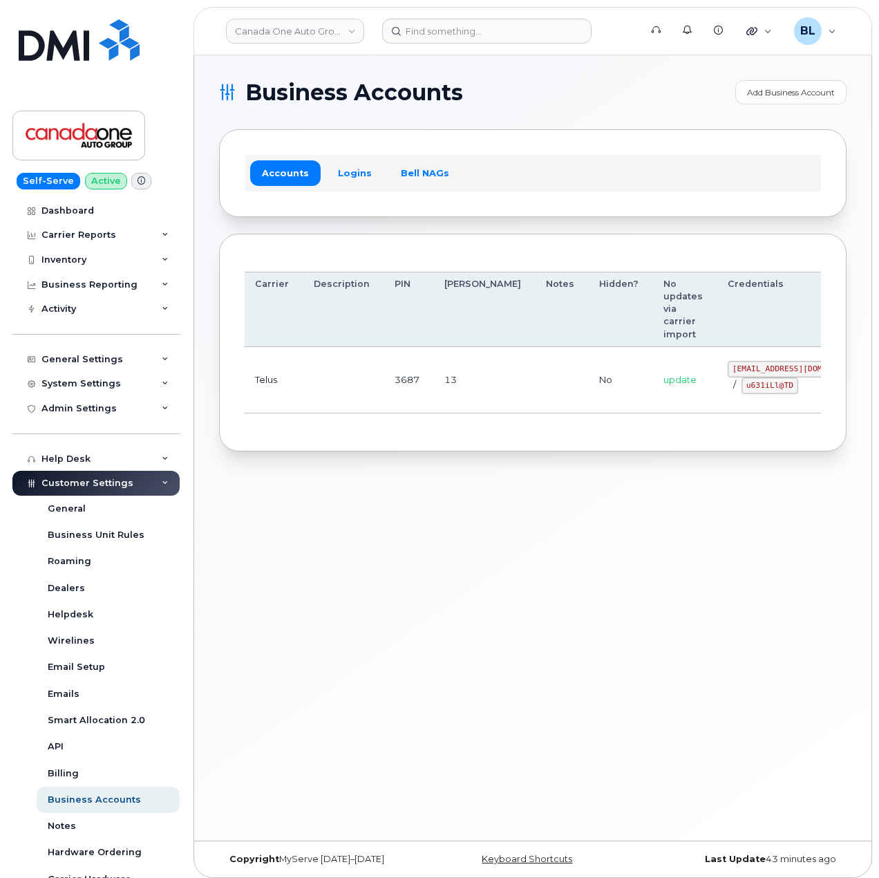
drag, startPoint x: 357, startPoint y: 386, endPoint x: 697, endPoint y: 415, distance: 342.0
drag, startPoint x: 656, startPoint y: 365, endPoint x: 727, endPoint y: 373, distance: 71.0
click at [728, 373] on code "[EMAIL_ADDRESS][DOMAIN_NAME]" at bounding box center [799, 369] width 142 height 17
copy code "[EMAIL_ADDRESS][DOMAIN_NAME]"
drag, startPoint x: 396, startPoint y: 380, endPoint x: 555, endPoint y: 391, distance: 159.3
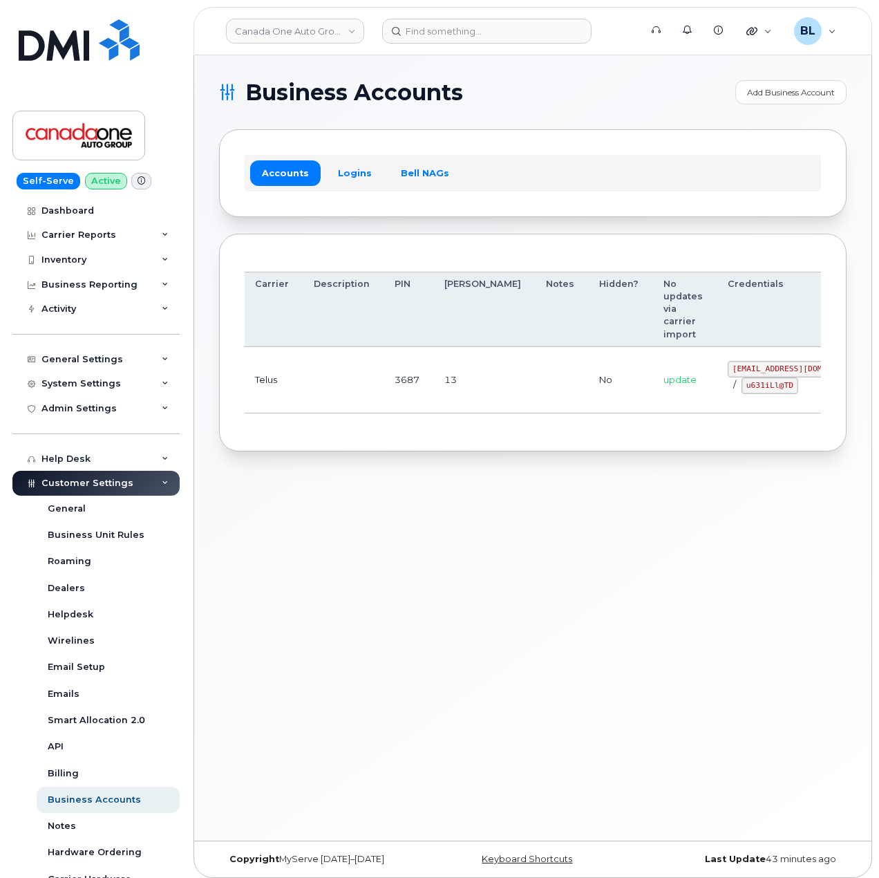
click at [400, 379] on td "3687" at bounding box center [407, 380] width 50 height 66
drag, startPoint x: 668, startPoint y: 381, endPoint x: 721, endPoint y: 385, distance: 53.3
click at [728, 386] on div "[EMAIL_ADDRESS][DOMAIN_NAME] / u631iLl@TD" at bounding box center [799, 377] width 142 height 33
copy code "u631iLl@TD"
click at [408, 512] on div "Business Accounts Add Business Account Accounts Logins Bell NAGs Order Account …" at bounding box center [532, 447] width 677 height 785
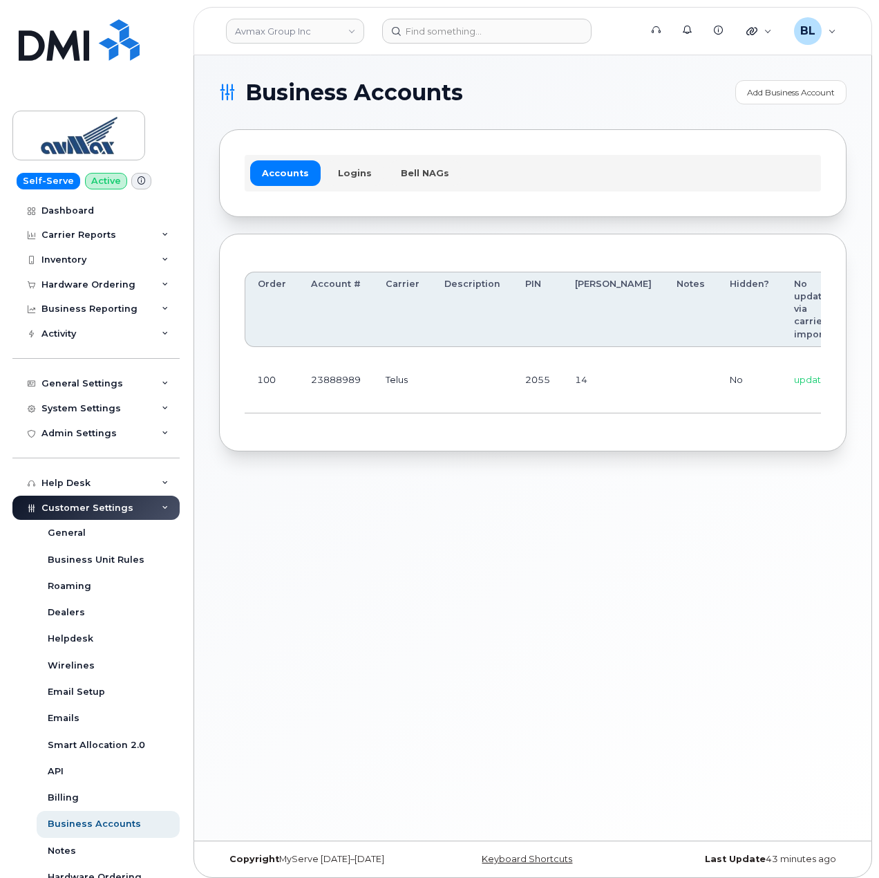
scroll to position [0, 191]
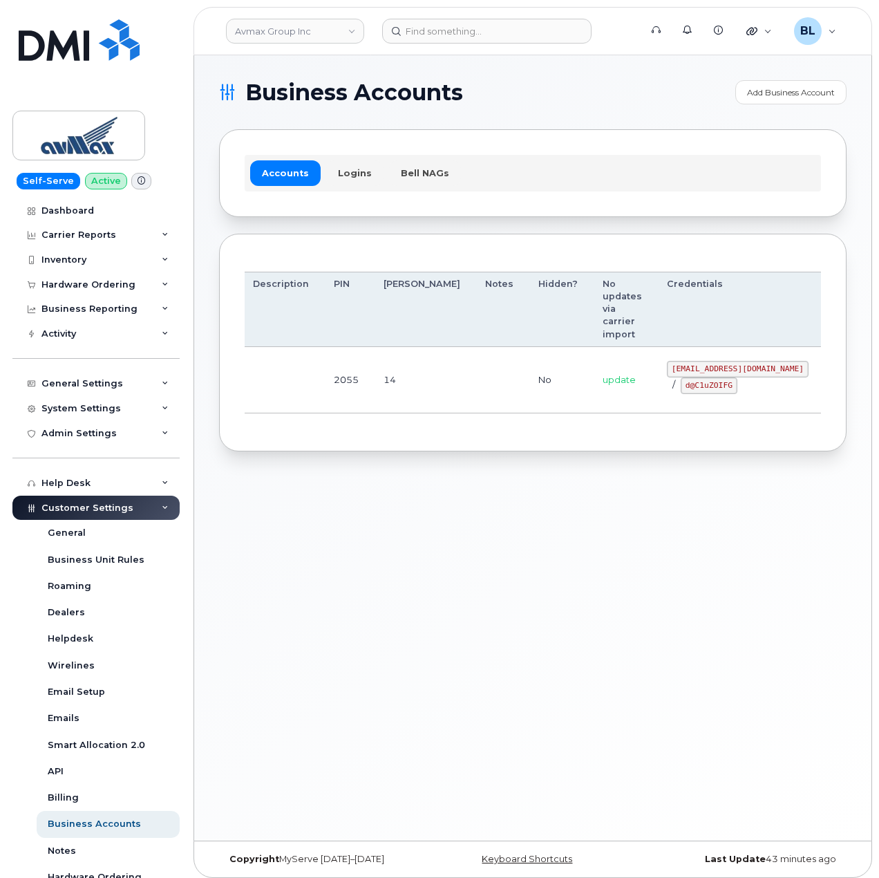
drag, startPoint x: 524, startPoint y: 360, endPoint x: 770, endPoint y: 399, distance: 249.0
click at [667, 368] on code "[EMAIL_ADDRESS][DOMAIN_NAME]" at bounding box center [738, 369] width 142 height 17
drag, startPoint x: 596, startPoint y: 370, endPoint x: 734, endPoint y: 371, distance: 137.5
click at [734, 371] on td "pinecliff@simplexmobility.com / d@C1uZOIFG" at bounding box center [737, 380] width 167 height 66
copy code "pinecliff@simplexmobility.com"
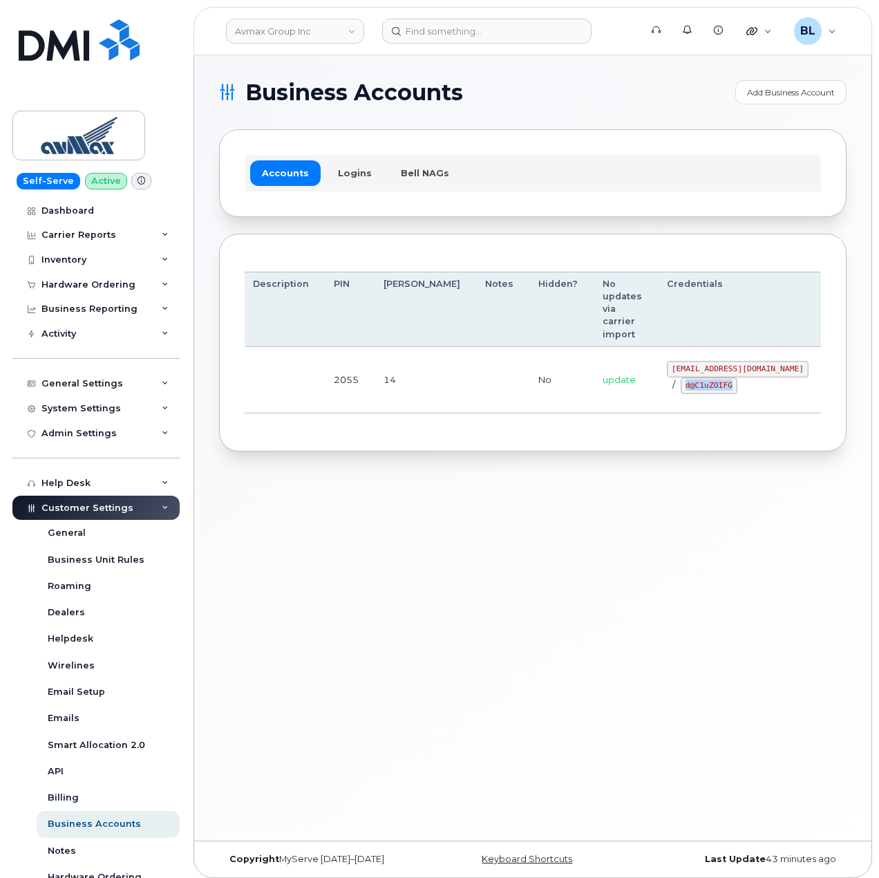
drag, startPoint x: 606, startPoint y: 386, endPoint x: 657, endPoint y: 395, distance: 52.0
click at [657, 395] on td "pinecliff@simplexmobility.com / d@C1uZOIFG" at bounding box center [737, 380] width 167 height 66
copy code "d@C1uZOIFG"
drag, startPoint x: 471, startPoint y: 472, endPoint x: 484, endPoint y: 369, distance: 103.9
click at [471, 468] on div "Business Accounts Add Business Account Accounts Logins Bell NAGs Order Account …" at bounding box center [532, 447] width 677 height 785
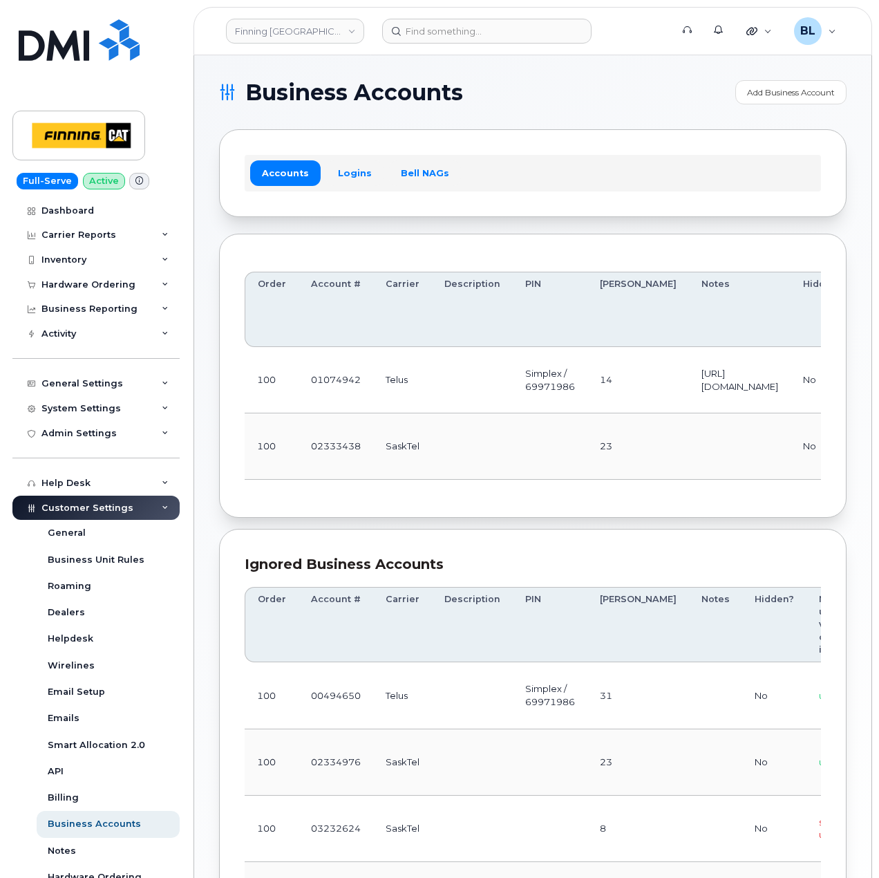
drag, startPoint x: 426, startPoint y: 427, endPoint x: 446, endPoint y: 399, distance: 35.1
click at [426, 427] on td "SaskTel" at bounding box center [402, 446] width 59 height 66
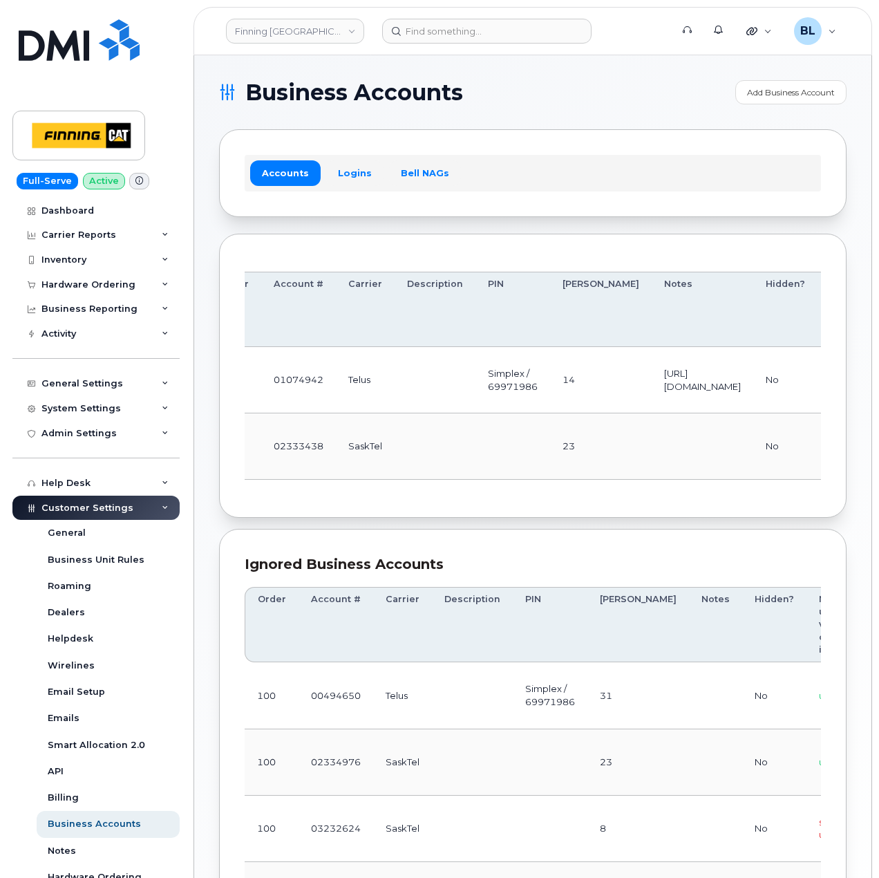
scroll to position [0, 322]
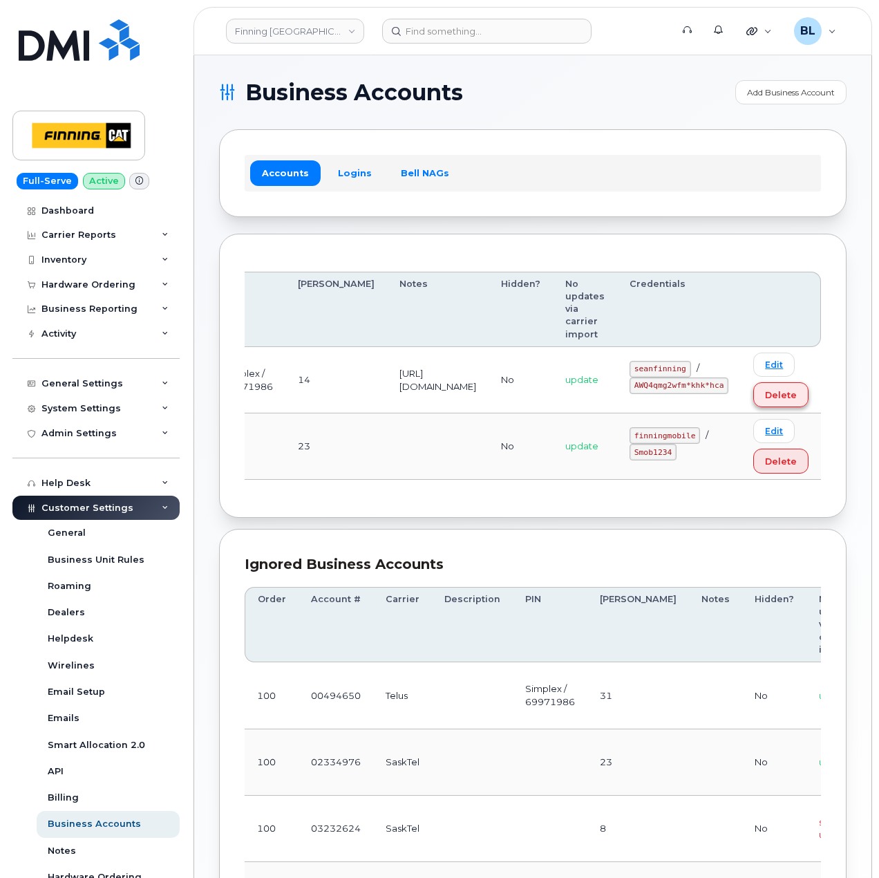
drag, startPoint x: 445, startPoint y: 383, endPoint x: 757, endPoint y: 397, distance: 312.7
drag, startPoint x: 644, startPoint y: 362, endPoint x: 692, endPoint y: 366, distance: 47.9
click at [691, 366] on code "seanfinning" at bounding box center [661, 369] width 62 height 17
copy code "seanfinning"
click at [395, 348] on td "https://enterprise.telus.com/store/corp-finninginternational-inc" at bounding box center [438, 380] width 102 height 66
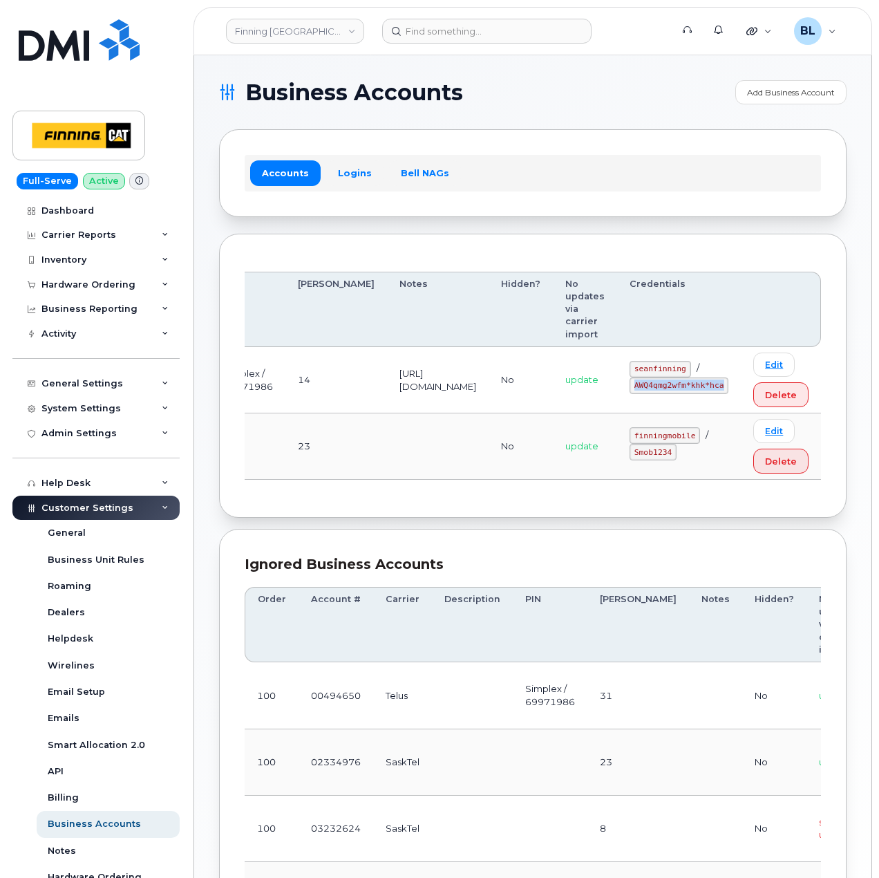
drag, startPoint x: 641, startPoint y: 390, endPoint x: 725, endPoint y: 390, distance: 83.6
click at [725, 390] on code "AWQ4qmg2wfm*khk*hca" at bounding box center [679, 385] width 99 height 17
copy code "AWQ4qmg2wfm*khk*hca"
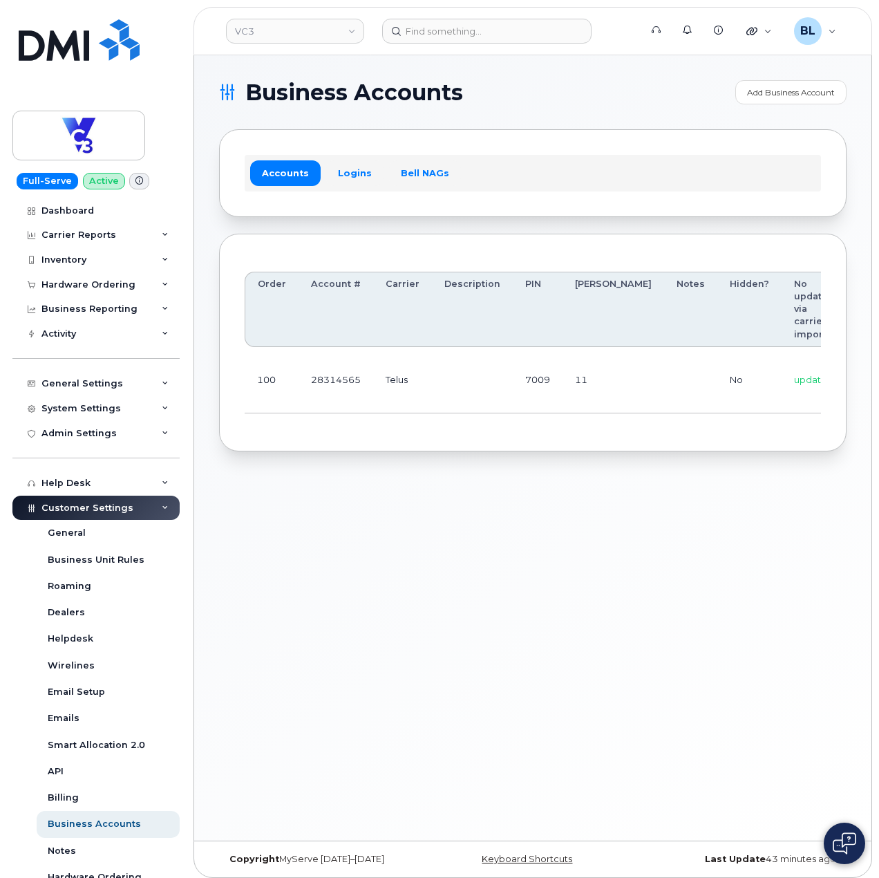
scroll to position [0, 148]
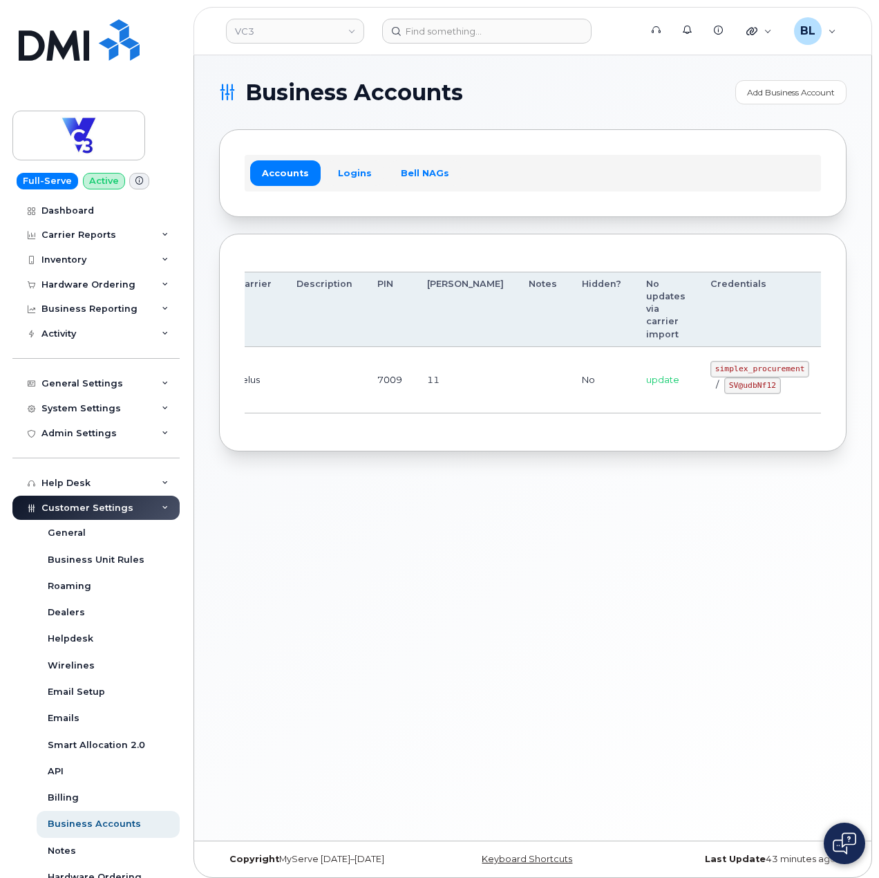
drag, startPoint x: 419, startPoint y: 384, endPoint x: 701, endPoint y: 412, distance: 282.7
drag, startPoint x: 683, startPoint y: 366, endPoint x: 734, endPoint y: 368, distance: 50.5
click at [734, 368] on td "simplex_procurement / SV@udbNf12" at bounding box center [760, 380] width 124 height 66
copy code "simplex_procurement"
drag, startPoint x: 657, startPoint y: 386, endPoint x: 705, endPoint y: 388, distance: 47.7
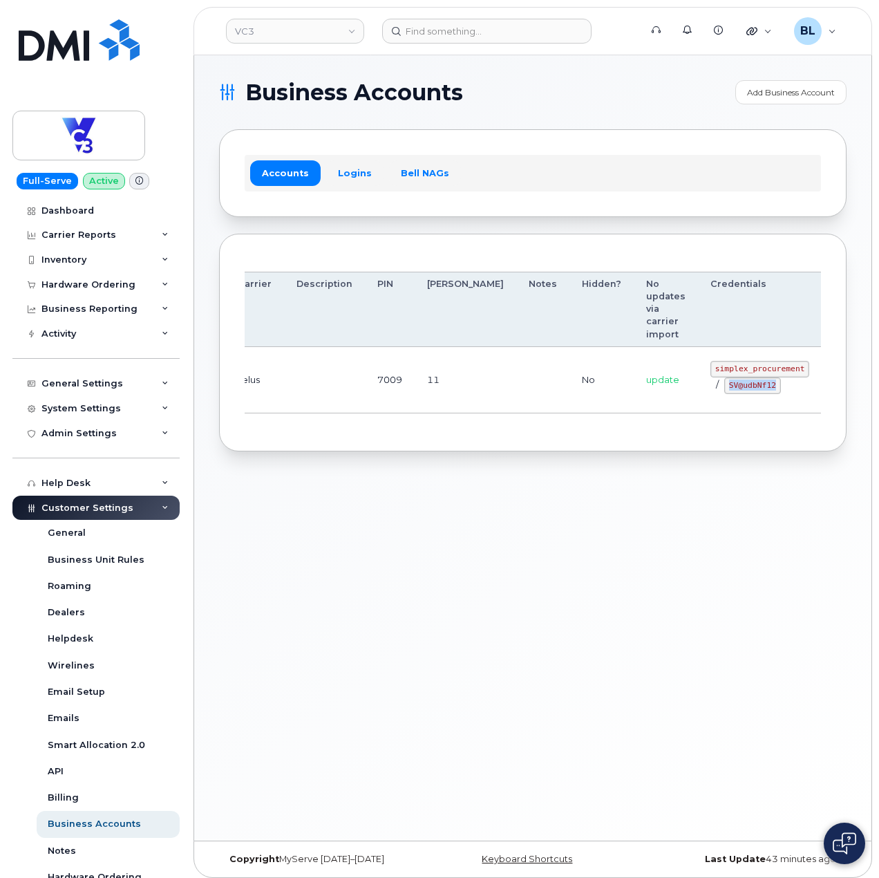
click at [724, 388] on code "SV@udbNf12" at bounding box center [752, 385] width 57 height 17
copy code "SV@udbNf12"
